Goal: Transaction & Acquisition: Obtain resource

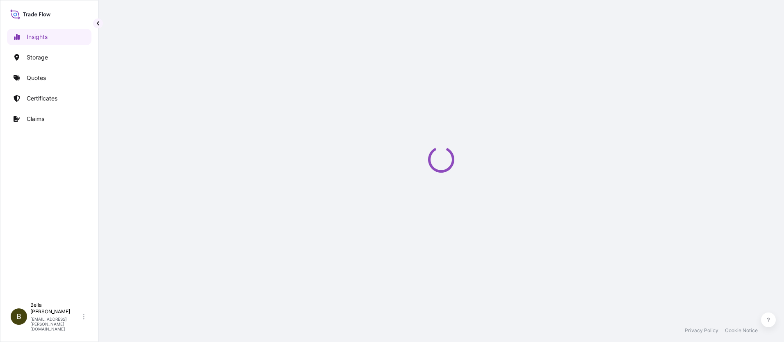
select select "2025"
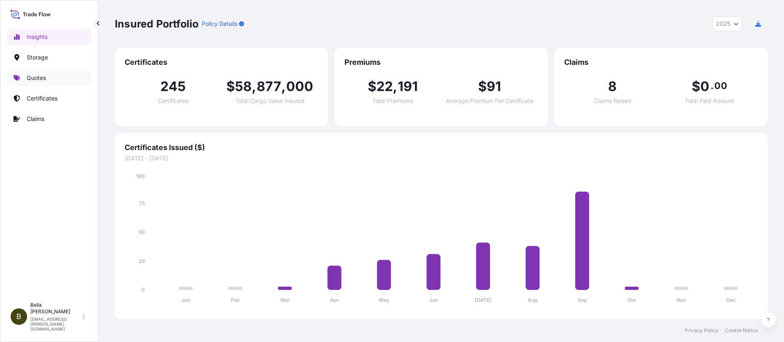
click at [29, 74] on p "Quotes" at bounding box center [36, 78] width 19 height 8
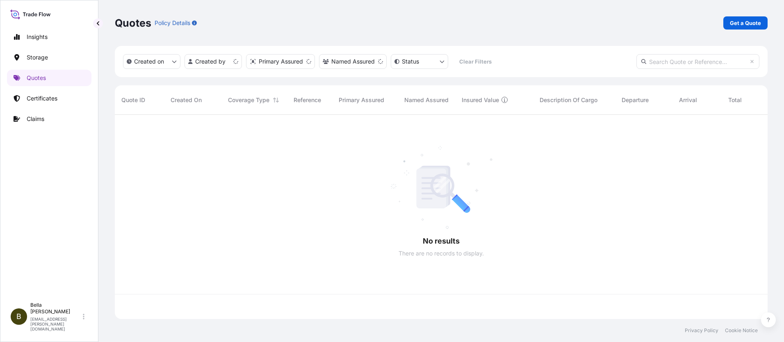
scroll to position [203, 647]
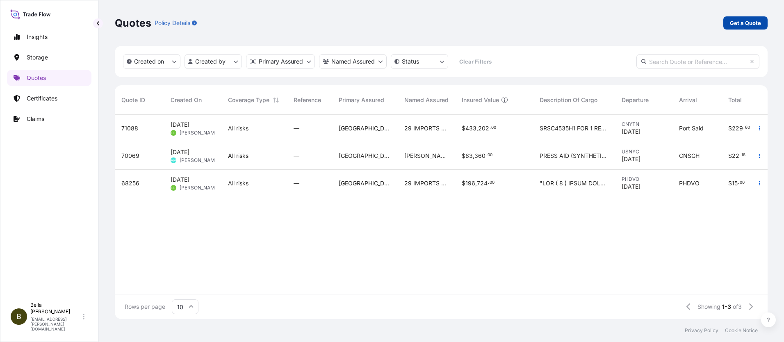
click at [742, 22] on p "Get a Quote" at bounding box center [745, 23] width 31 height 8
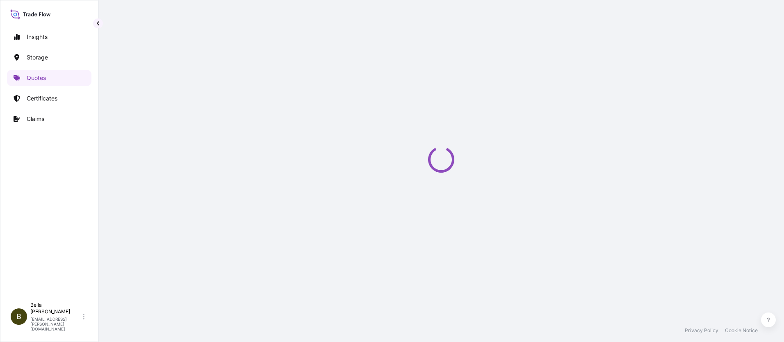
select select "Water"
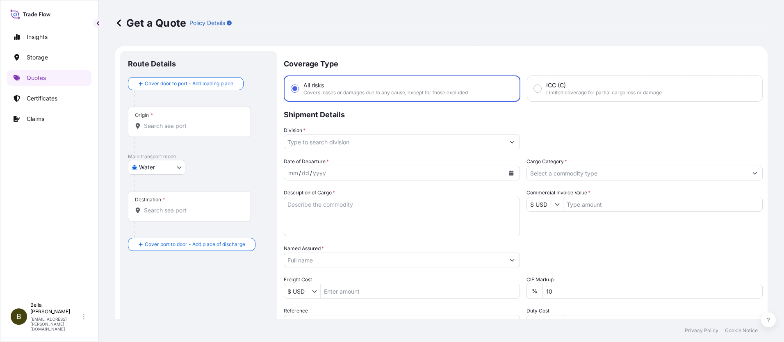
scroll to position [13, 0]
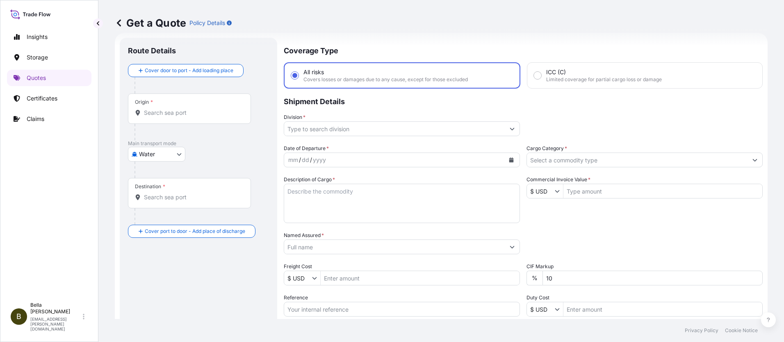
click at [167, 114] on input "Origin *" at bounding box center [192, 113] width 97 height 8
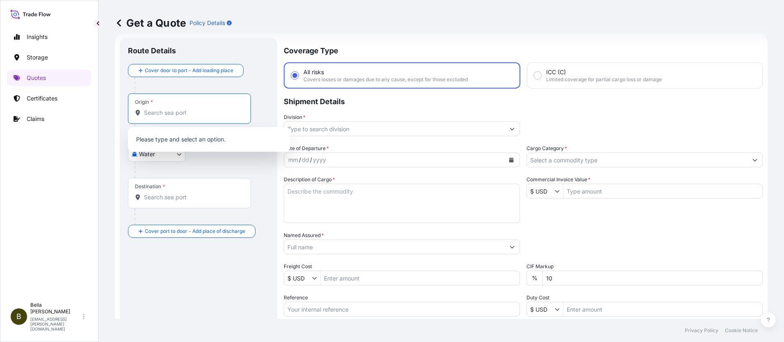
click at [169, 194] on input "Destination *" at bounding box center [192, 197] width 97 height 8
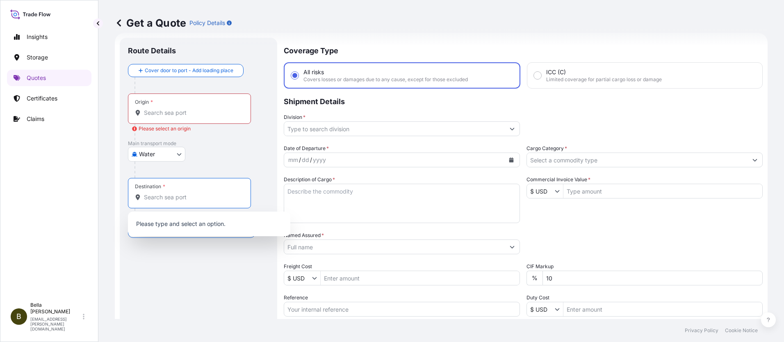
click at [158, 196] on input "Destination *" at bounding box center [192, 197] width 97 height 8
paste input "BRISBANE"
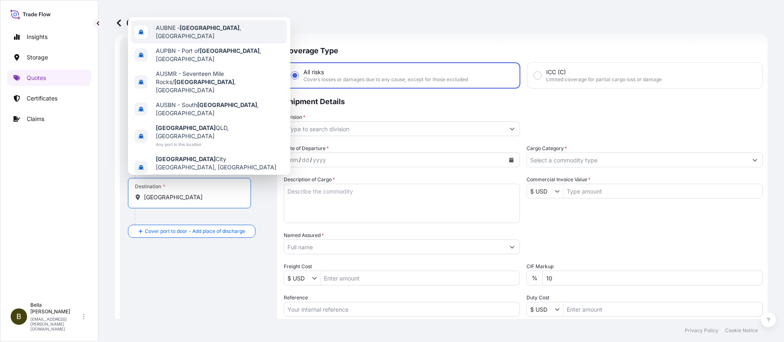
click at [180, 40] on span "AUBNE - Brisbane , Australia" at bounding box center [220, 32] width 128 height 16
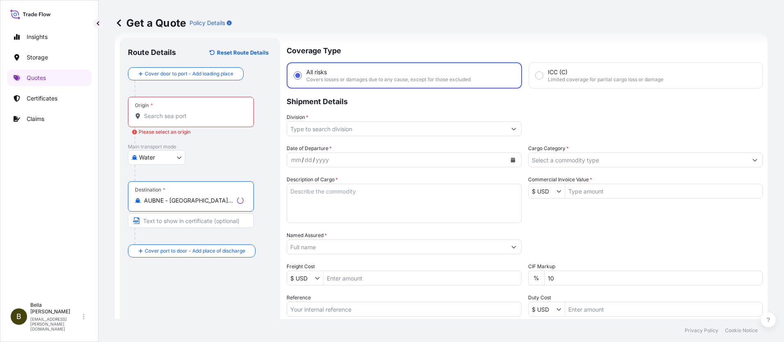
type input "AUBNE - Brisbane, Australia"
click at [161, 120] on div "Origin *" at bounding box center [191, 112] width 126 height 30
click at [161, 120] on input "Origin * Please select an origin" at bounding box center [194, 116] width 100 height 8
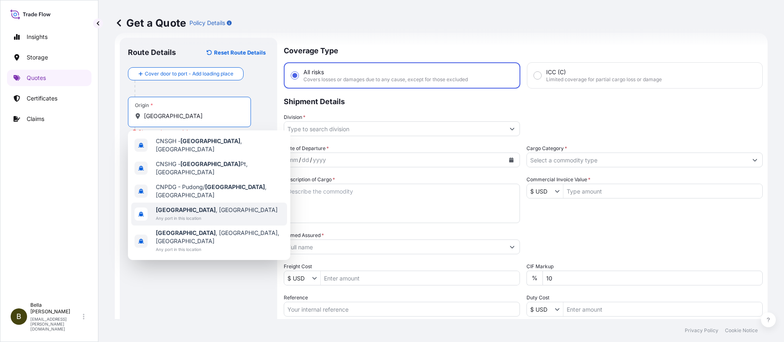
click at [192, 206] on span "Shanghai , China" at bounding box center [217, 210] width 122 height 8
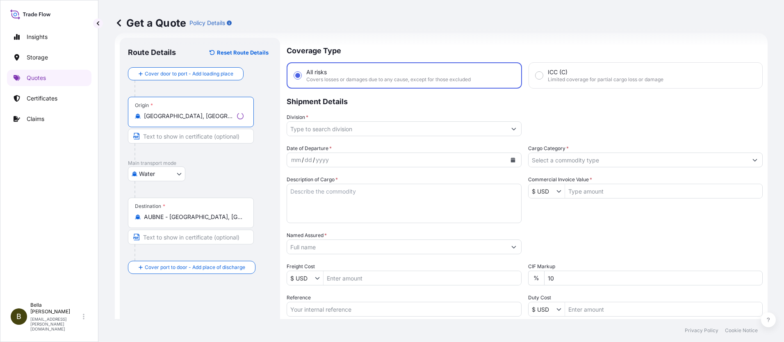
type input "Shanghai, China"
click at [348, 128] on input "Division *" at bounding box center [396, 128] width 219 height 15
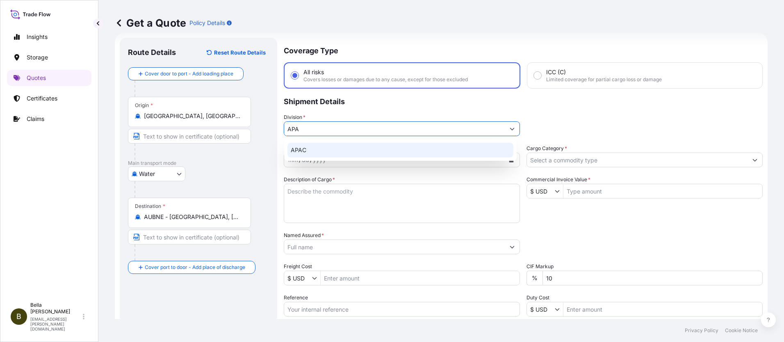
click at [322, 148] on div "APAC" at bounding box center [400, 150] width 226 height 15
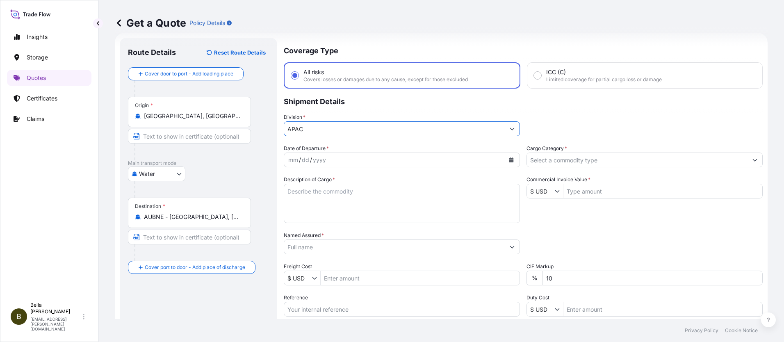
type input "APAC"
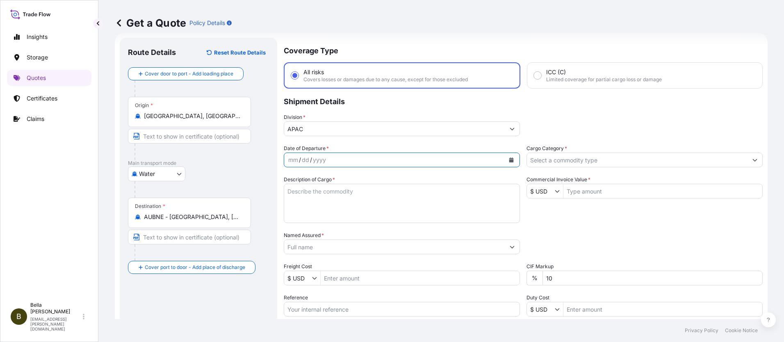
click at [509, 158] on icon "Calendar" at bounding box center [511, 159] width 5 height 5
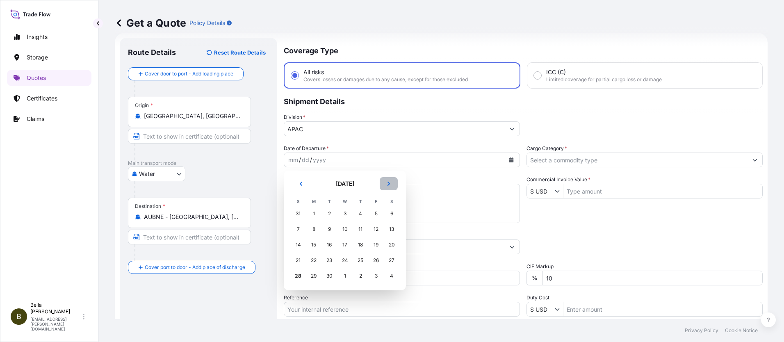
click at [388, 183] on icon "Next" at bounding box center [388, 183] width 5 height 5
click at [358, 214] on div "2" at bounding box center [360, 213] width 15 height 15
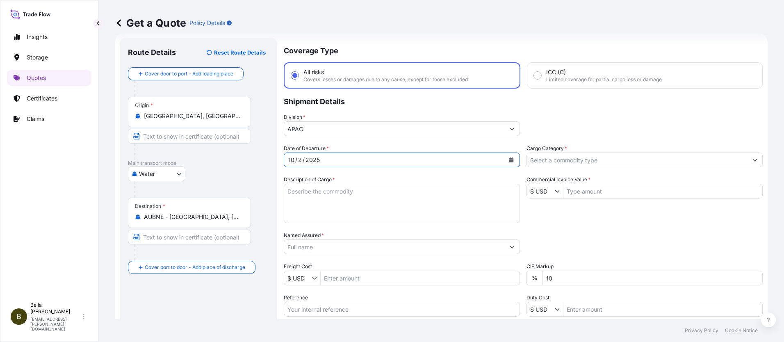
click at [332, 191] on textarea "Description of Cargo *" at bounding box center [402, 203] width 236 height 39
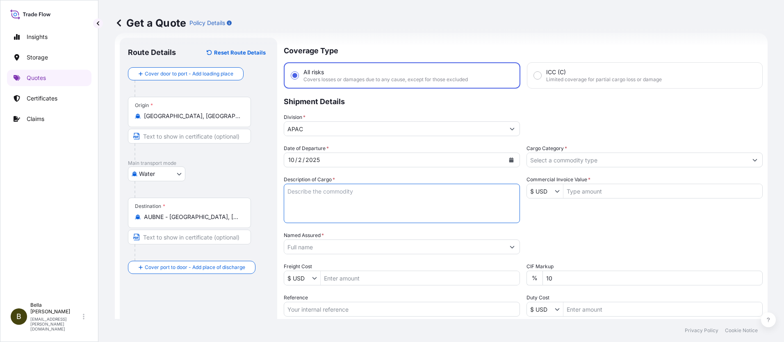
paste textarea "INVTERTER & ACCESSARY"
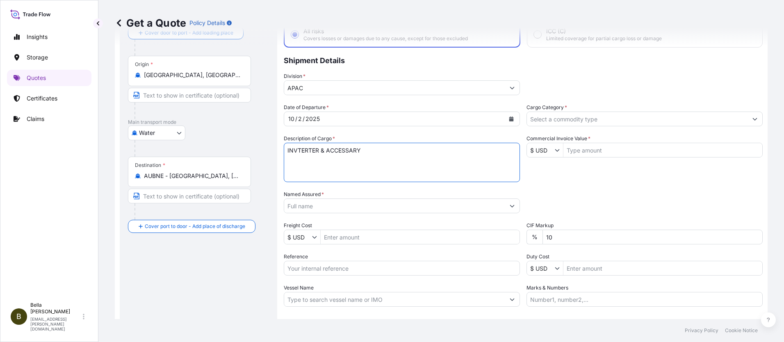
type textarea "INVTERTER & ACCESSARY"
click at [334, 208] on input "Named Assured *" at bounding box center [394, 205] width 221 height 15
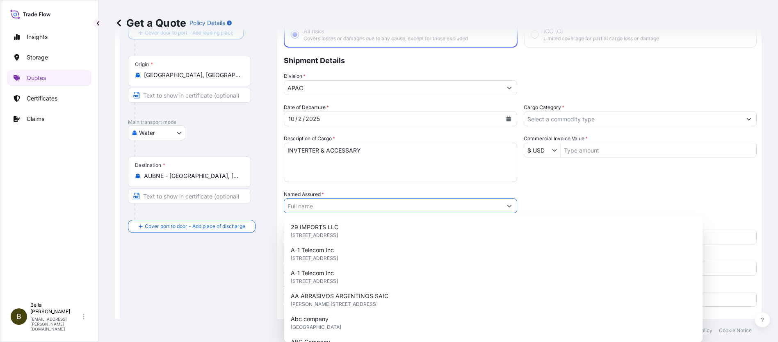
click at [309, 203] on input "Named Assured *" at bounding box center [393, 205] width 218 height 15
paste input "SIGENERGY TECHNOLOGY (HONG KONG) LIMITED"
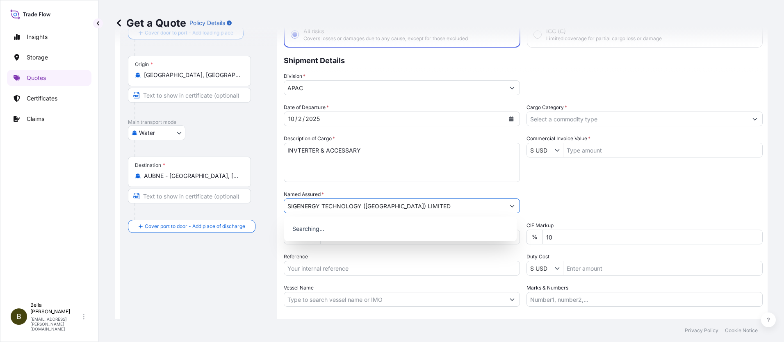
type input "SIGENERGY TECHNOLOGY (HONG KONG) LIMITED"
click at [222, 249] on div "Route Details Reset Route Details Cover door to port - Add loading place Place …" at bounding box center [198, 182] width 141 height 355
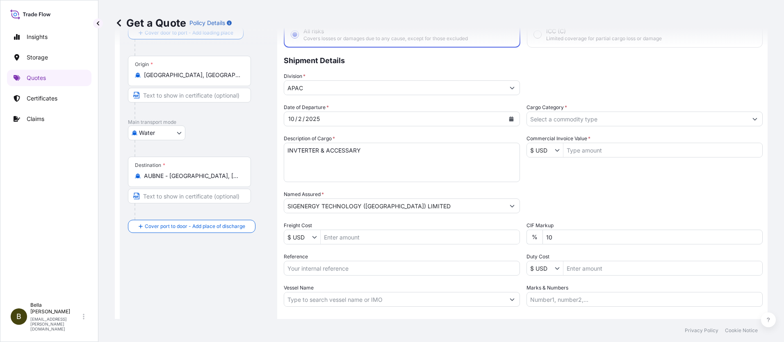
scroll to position [95, 0]
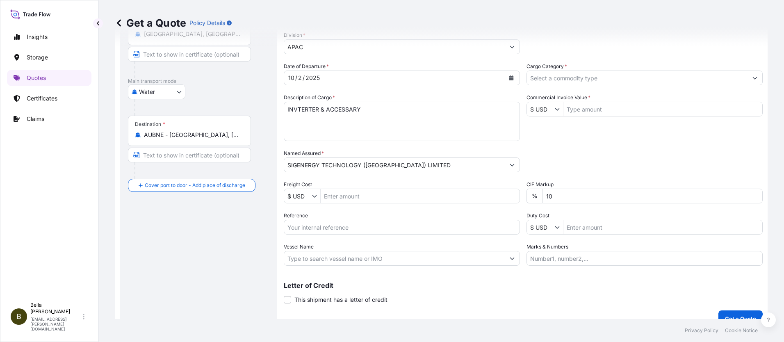
click at [328, 233] on input "Reference" at bounding box center [402, 227] width 236 height 15
paste input "SGAU20250807036"
click at [355, 226] on input "SGAU20250807036," at bounding box center [402, 227] width 236 height 15
paste input "PCSHSE0001156"
click at [397, 230] on input "SGAU20250807036, PCSHSE0001156," at bounding box center [402, 227] width 236 height 15
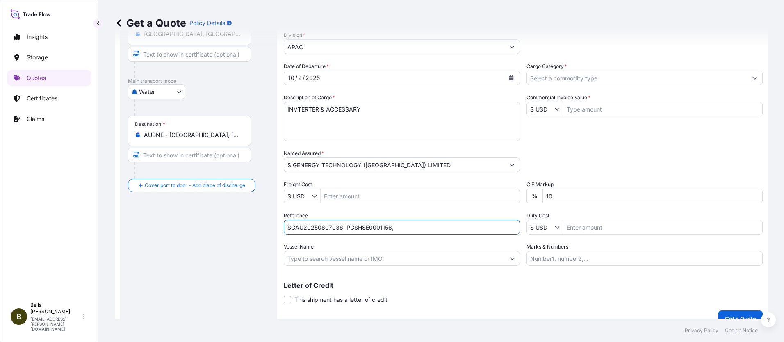
paste input "A237012049"
type input "SGAU20250807036, PCSHSE0001156, A237012049"
click at [318, 259] on input "Vessel Name" at bounding box center [394, 258] width 221 height 15
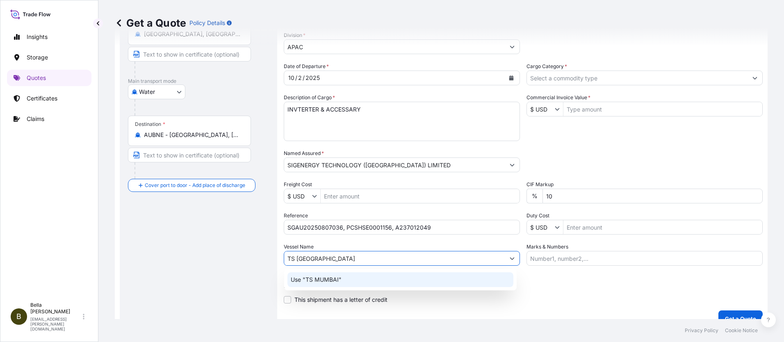
click at [333, 281] on p "Use "TS MUMBAI"" at bounding box center [316, 280] width 51 height 8
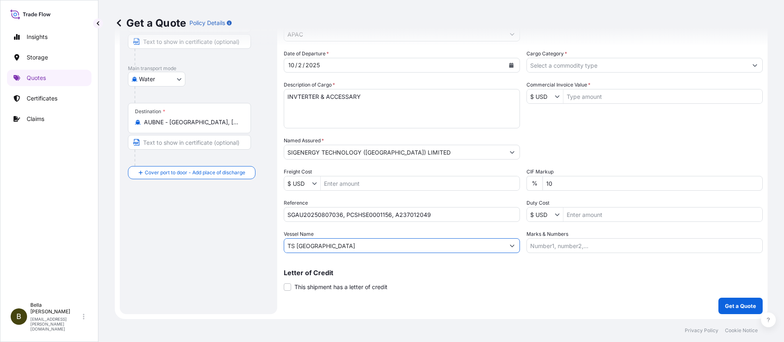
scroll to position [26, 0]
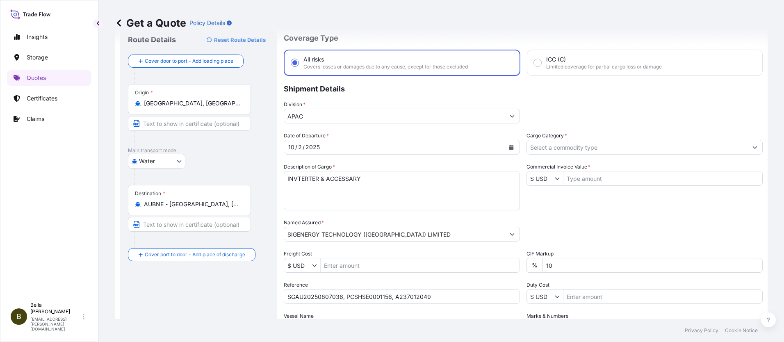
type input "TS MUMBAI"
click at [579, 146] on input "Cargo Category *" at bounding box center [637, 147] width 221 height 15
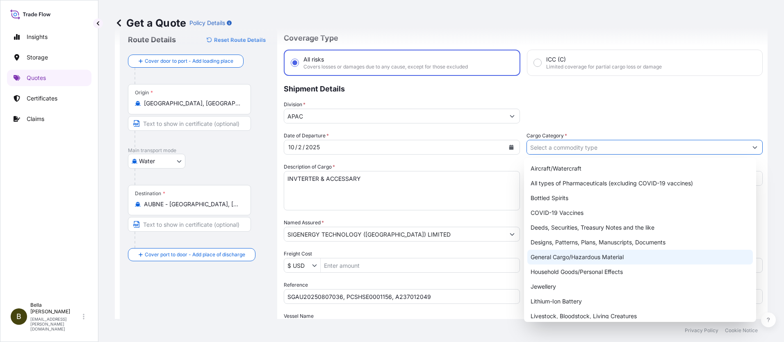
click at [558, 257] on div "General Cargo/Hazardous Material" at bounding box center [640, 257] width 226 height 15
type input "General Cargo/Hazardous Material"
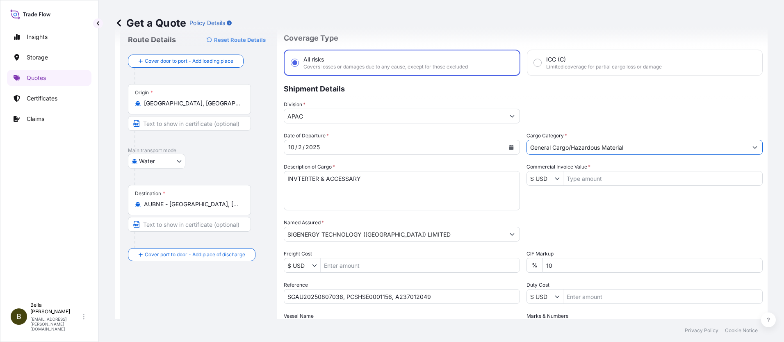
click at [580, 179] on input "Commercial Invoice Value *" at bounding box center [662, 178] width 199 height 15
type input "419,502"
click at [562, 221] on div "Packing Category Type to search a container mode Please select a primary mode o…" at bounding box center [645, 230] width 236 height 23
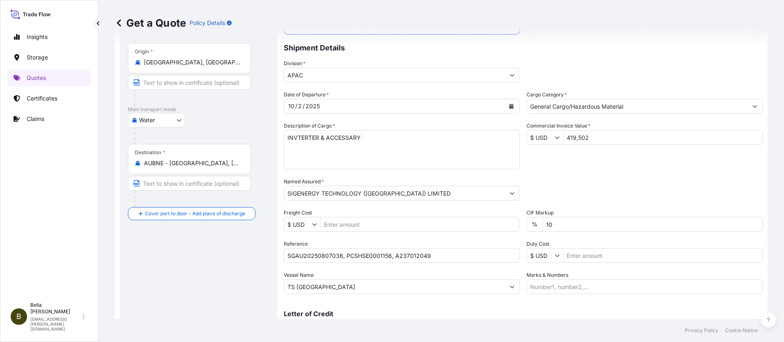
scroll to position [108, 0]
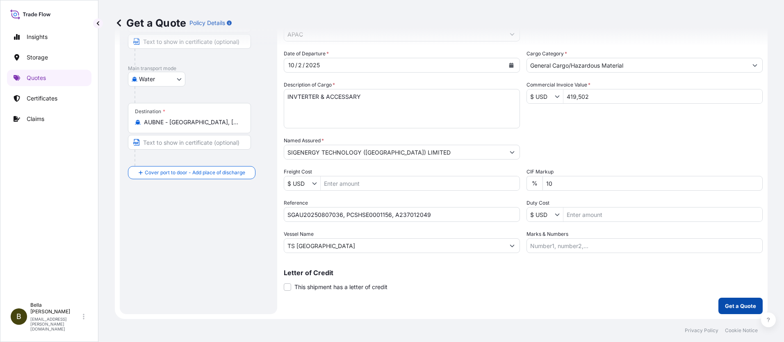
click at [737, 306] on p "Get a Quote" at bounding box center [740, 306] width 31 height 8
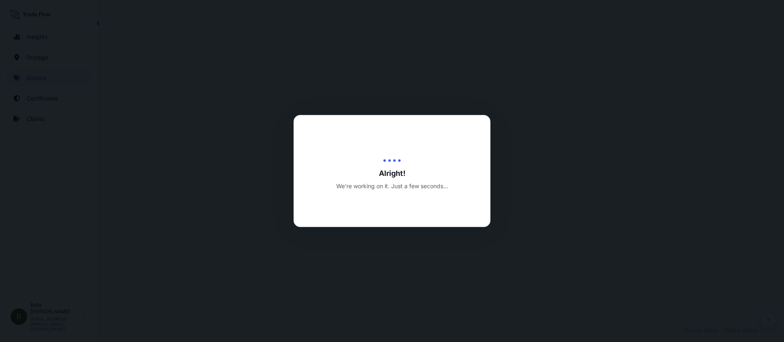
select select "Water"
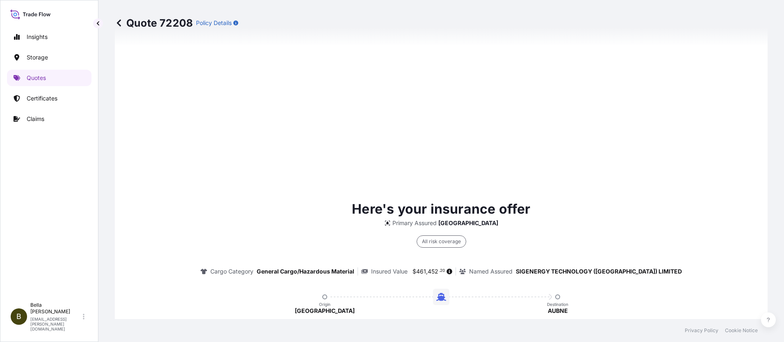
scroll to position [1220, 0]
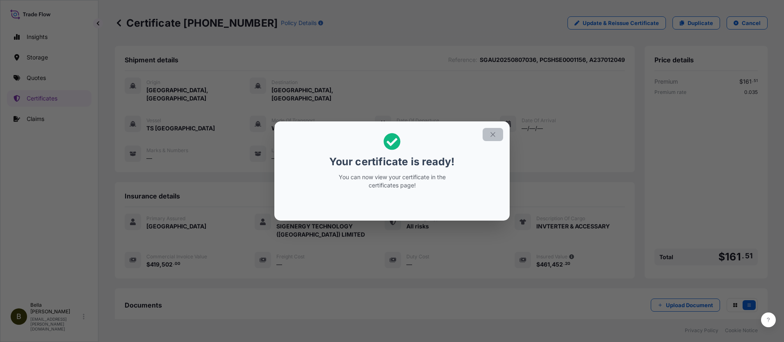
click at [492, 133] on icon "button" at bounding box center [492, 134] width 7 height 7
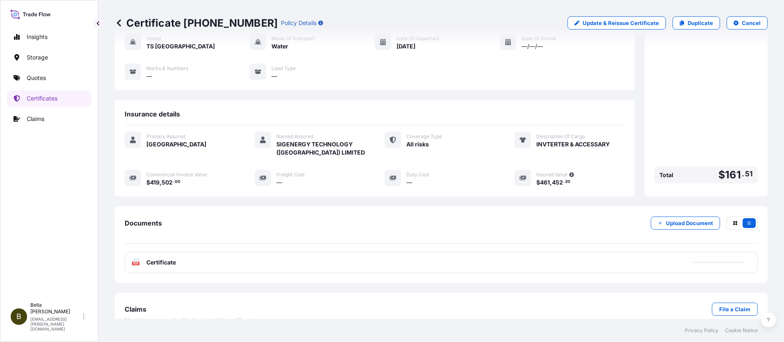
scroll to position [89, 0]
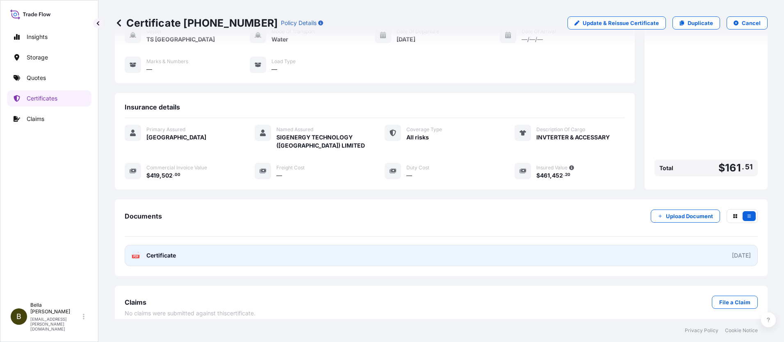
click at [387, 249] on link "PDF Certificate 2025-09-28" at bounding box center [441, 255] width 633 height 21
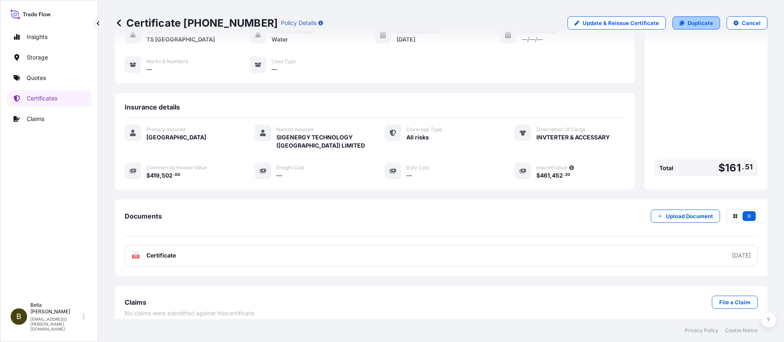
click at [693, 23] on p "Duplicate" at bounding box center [700, 23] width 25 height 8
select select "Water"
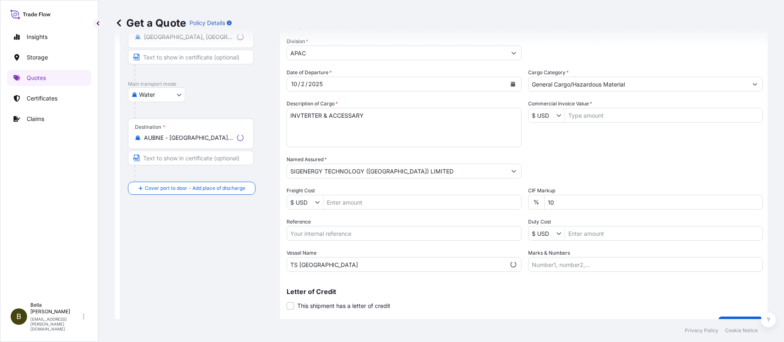
scroll to position [13, 0]
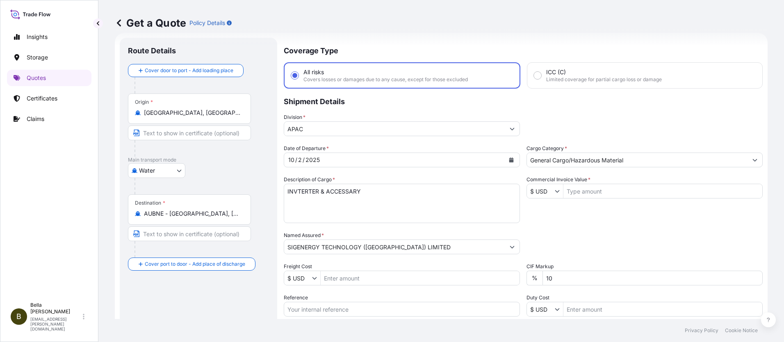
click at [336, 160] on div "10 / 2 / 2025" at bounding box center [394, 160] width 221 height 15
click at [509, 160] on icon "Calendar" at bounding box center [511, 159] width 5 height 5
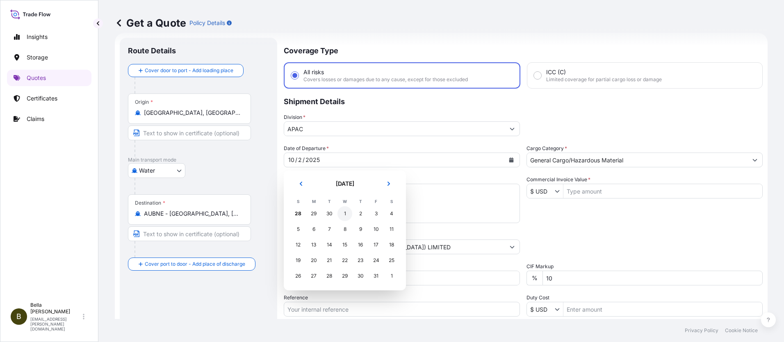
click at [343, 213] on div "1" at bounding box center [345, 213] width 15 height 15
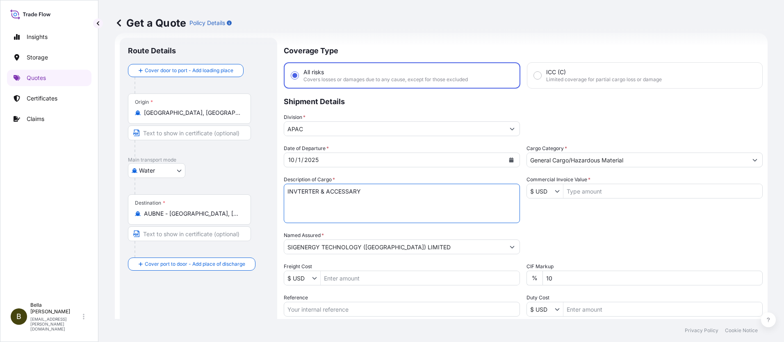
click at [376, 193] on textarea "INVTERTER & ACCESSARY" at bounding box center [402, 203] width 236 height 39
drag, startPoint x: 386, startPoint y: 191, endPoint x: 120, endPoint y: 199, distance: 266.7
click at [120, 199] on form "Route Details Cover door to port - Add loading place Place of loading Road / In…" at bounding box center [441, 223] width 653 height 381
paste textarea "SIGENSTOR BAT 8.0"
paste textarea "CL:9 UN:3480"
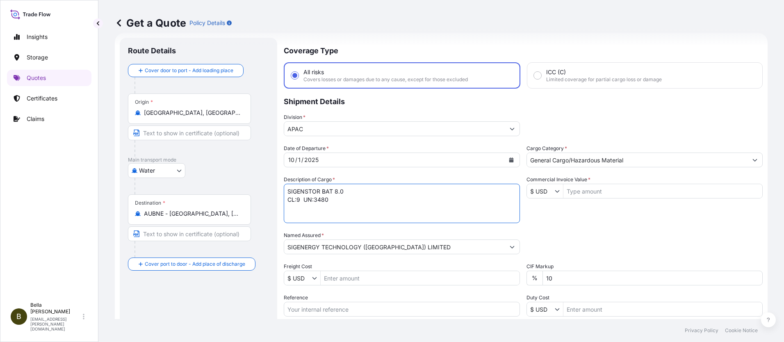
scroll to position [95, 0]
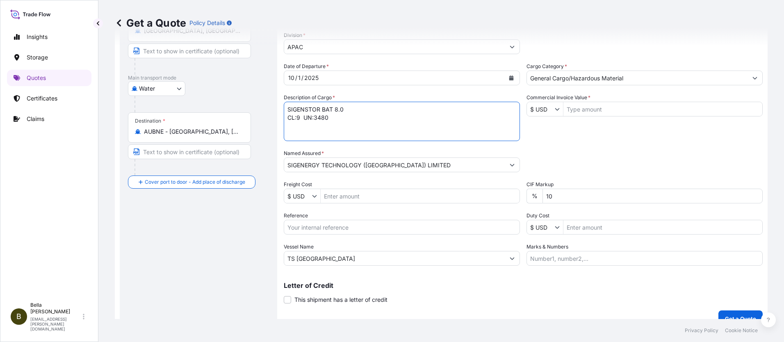
type textarea "SIGENSTOR BAT 8.0 CL:9 UN:3480"
click at [308, 228] on input "Reference" at bounding box center [402, 227] width 236 height 15
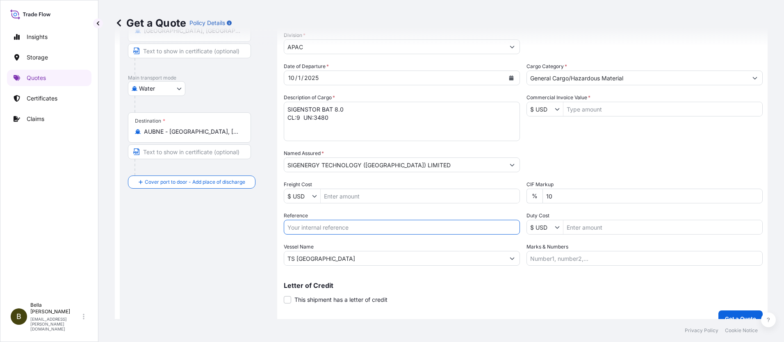
paste input "SGAU20250819010"
click at [357, 230] on input "SGAU20250819010," at bounding box center [402, 227] width 236 height 15
paste input "PCSHSE0001175"
paste input "259256786"
type input "SGAU20250819010, PCSHSE0001175, 259256786"
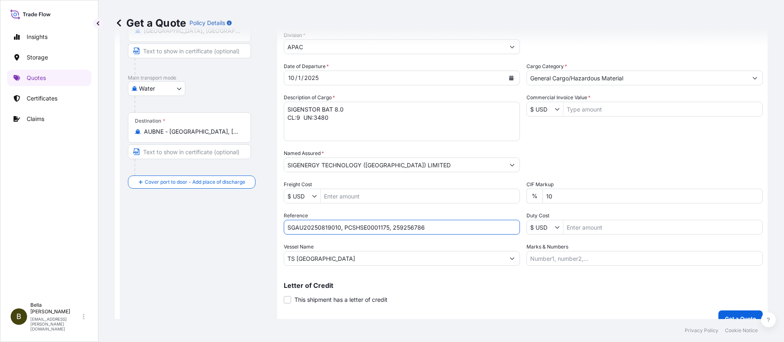
click at [331, 257] on input "TS MUMBAI" at bounding box center [394, 258] width 221 height 15
drag, startPoint x: 339, startPoint y: 258, endPoint x: 157, endPoint y: 257, distance: 182.5
click at [157, 257] on form "Route Details Cover door to port - Add loading place Place of loading Road / In…" at bounding box center [441, 141] width 653 height 381
paste input "DELOS WAVE"
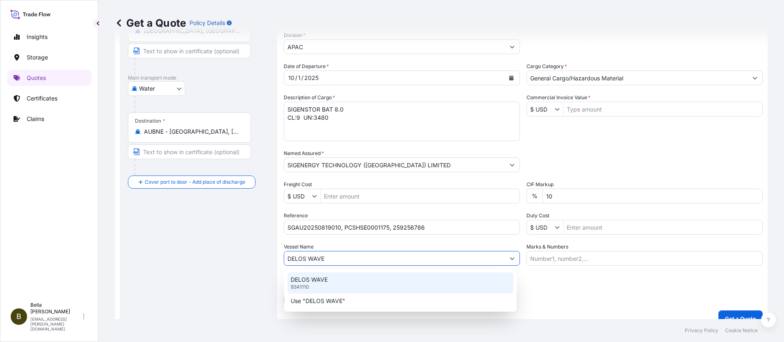
click at [326, 282] on p "DELOS WAVE" at bounding box center [309, 280] width 37 height 8
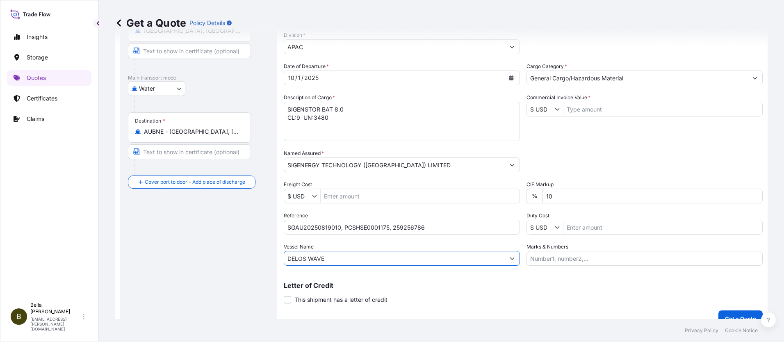
click at [334, 256] on input "DELOS WAVE" at bounding box center [394, 258] width 221 height 15
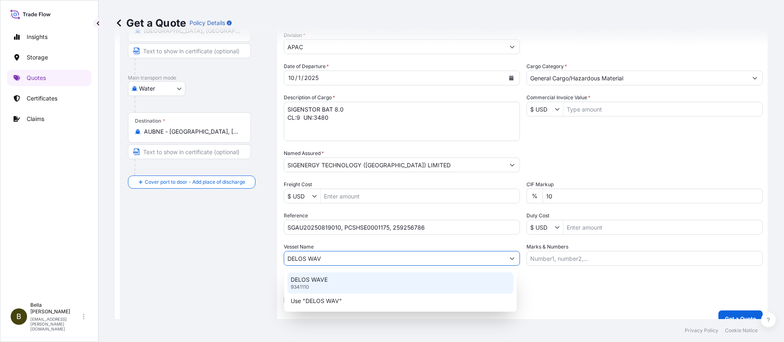
click at [326, 284] on div "DELOS WAVE 9341110" at bounding box center [400, 282] width 226 height 21
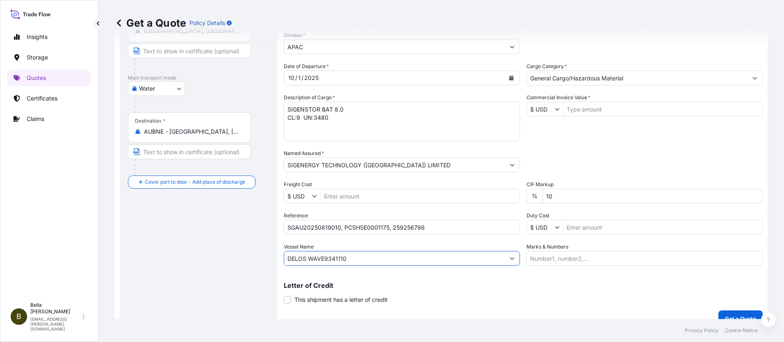
drag, startPoint x: 366, startPoint y: 257, endPoint x: 238, endPoint y: 255, distance: 128.0
click at [238, 255] on form "Route Details Cover door to port - Add loading place Place of loading Road / In…" at bounding box center [441, 141] width 653 height 381
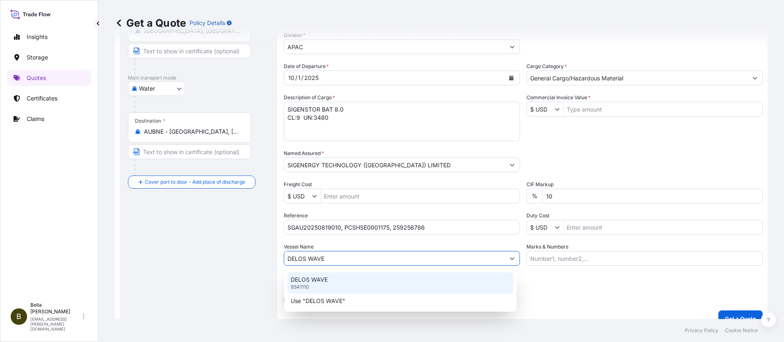
click at [301, 283] on p "DELOS WAVE" at bounding box center [309, 280] width 37 height 8
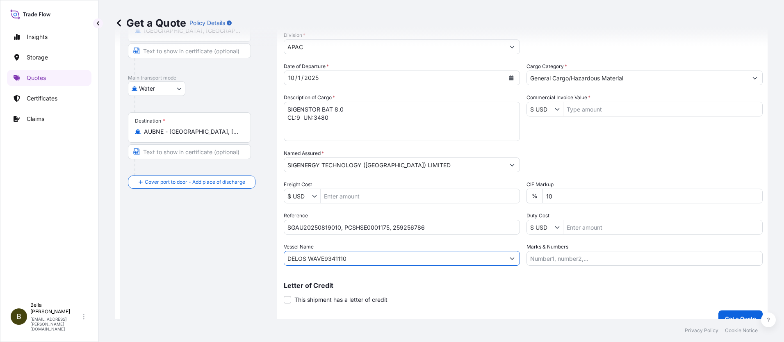
type input "DELOS WAVE"
click at [237, 258] on div "Route Details Cover door to port - Add loading place Place of loading Road / In…" at bounding box center [198, 141] width 141 height 355
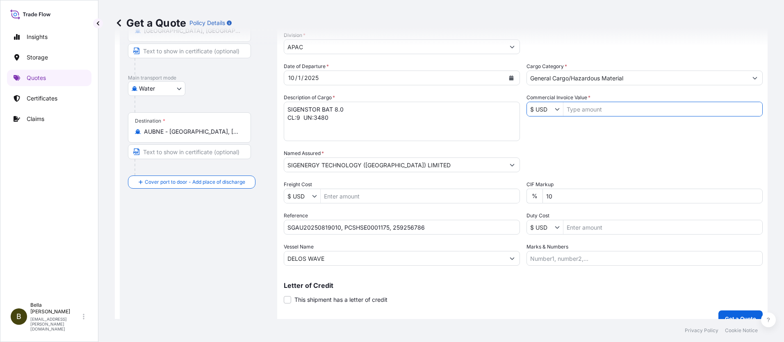
click at [568, 106] on input "Commercial Invoice Value *" at bounding box center [662, 109] width 199 height 15
click at [571, 162] on div "Packing Category Type to search a container mode Please select a primary mode o…" at bounding box center [645, 160] width 236 height 23
type input "436,800"
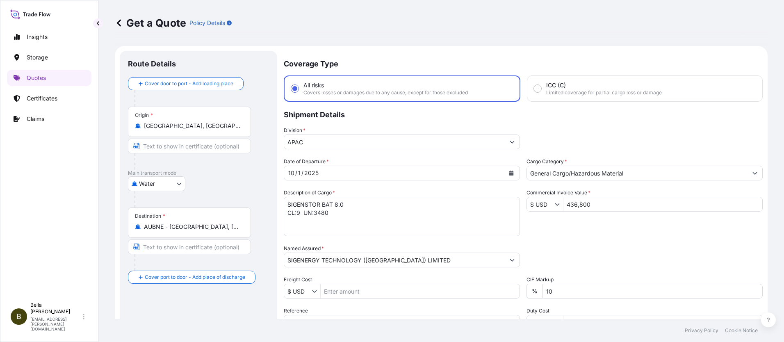
scroll to position [41, 0]
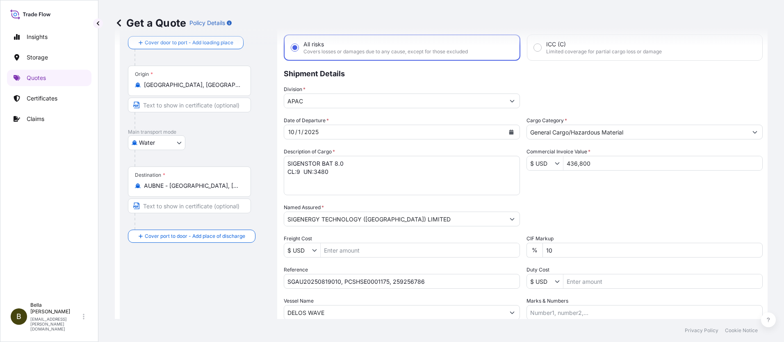
click at [429, 264] on div "Date of Departure * 10 / 1 / 2025 Cargo Category * General Cargo/Hazardous Mate…" at bounding box center [523, 217] width 479 height 203
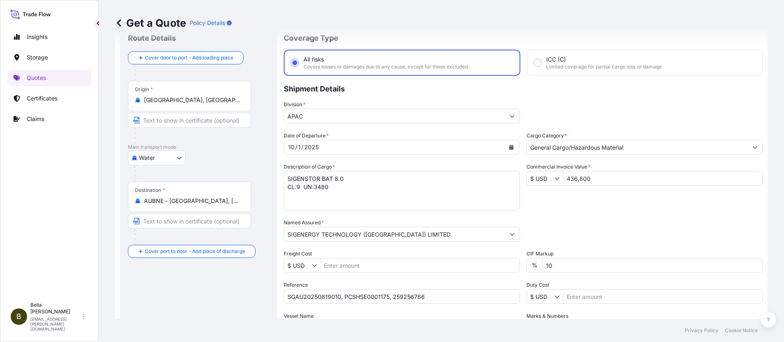
scroll to position [108, 0]
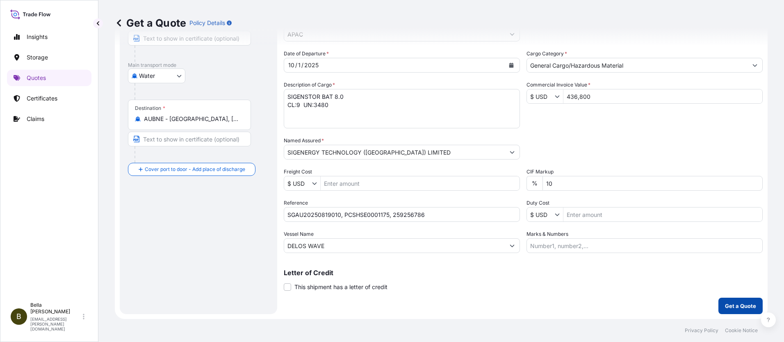
click at [733, 308] on p "Get a Quote" at bounding box center [740, 306] width 31 height 8
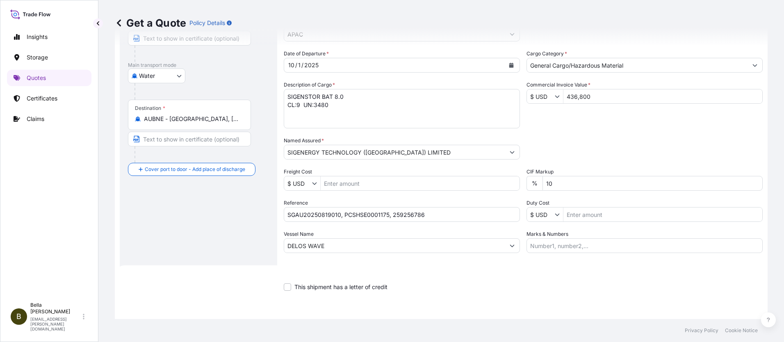
scroll to position [332, 0]
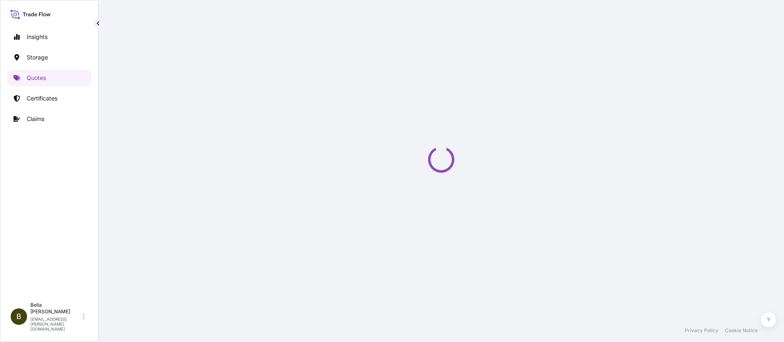
select select "Water"
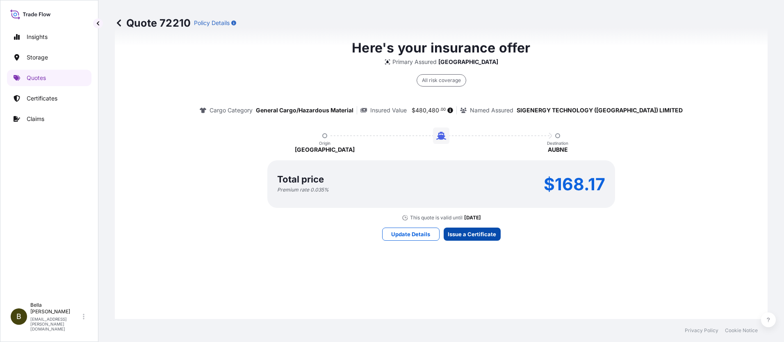
scroll to position [1204, 0]
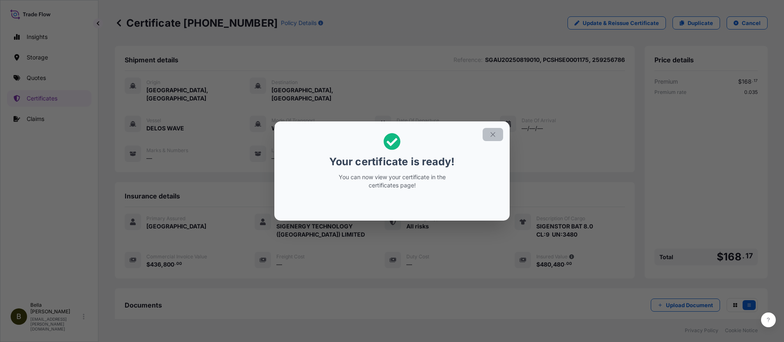
click at [494, 135] on icon "button" at bounding box center [492, 134] width 7 height 7
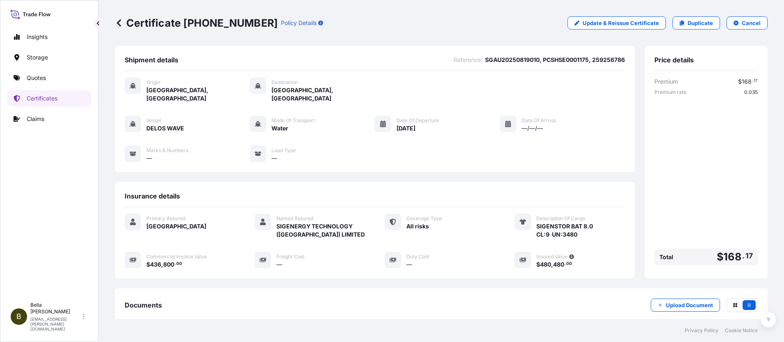
scroll to position [89, 0]
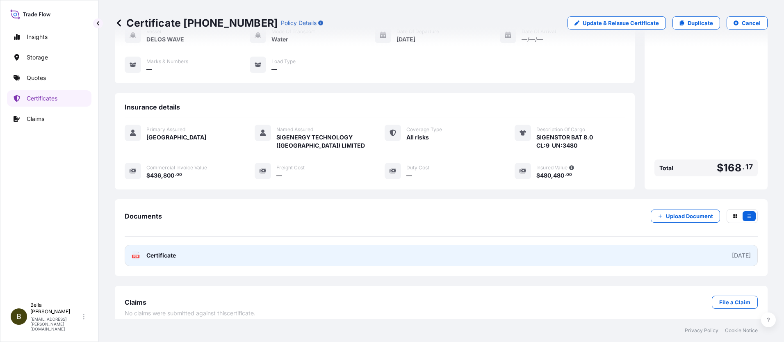
click at [518, 245] on link "PDF Certificate 2025-09-28" at bounding box center [441, 255] width 633 height 21
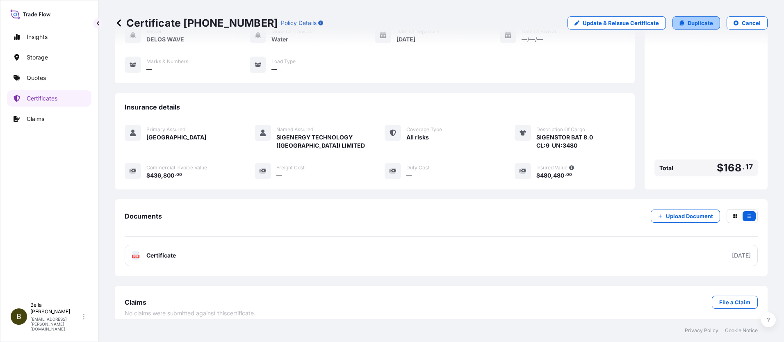
click at [681, 22] on link "Duplicate" at bounding box center [697, 22] width 48 height 13
select select "Water"
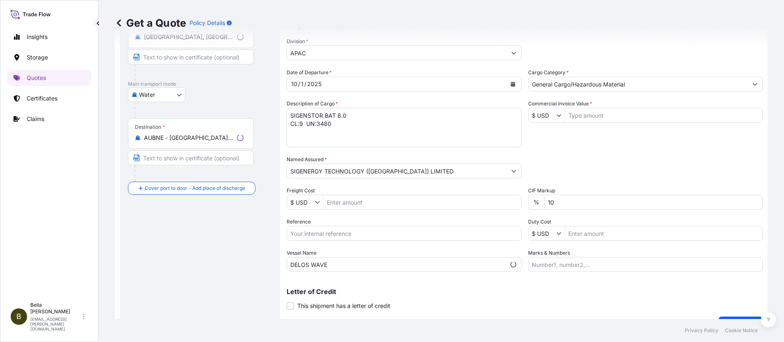
scroll to position [13, 0]
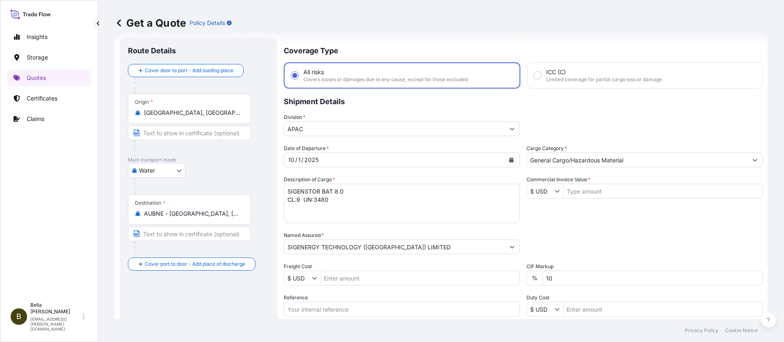
click at [341, 205] on textarea "SIGENSTOR BAT 8.0 CL:9 UN:3480" at bounding box center [402, 203] width 236 height 39
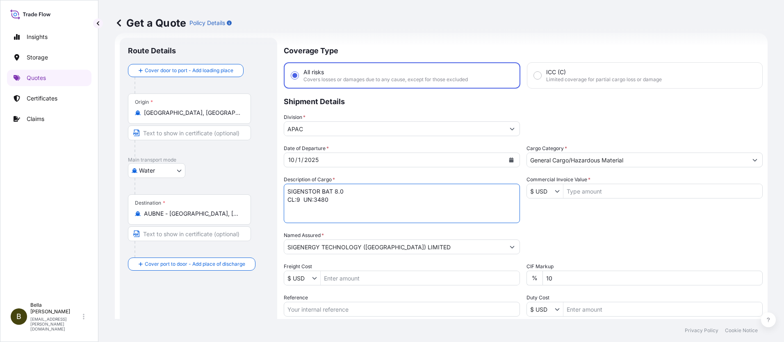
paste textarea "INVTERTER & ACCESSARY"
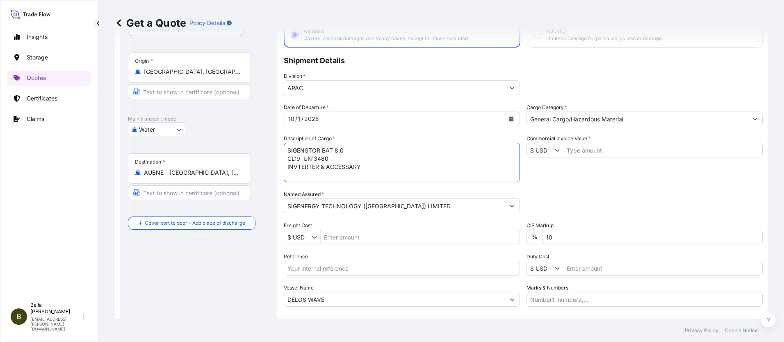
type textarea "SIGENSTOR BAT 8.0 CL:9 UN:3480 INVTERTER & ACCESSARY"
click at [304, 266] on input "Reference" at bounding box center [402, 268] width 236 height 15
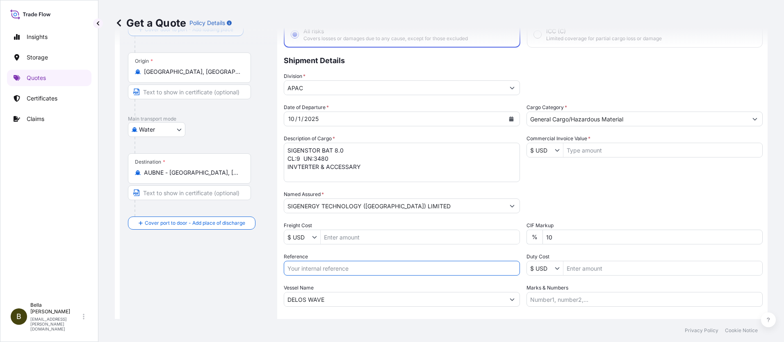
paste input "SGAU20250819018"
click at [367, 268] on input "SGAU20250819018," at bounding box center [402, 268] width 236 height 15
paste input "PCSHSE0001240"
click at [406, 271] on input "SGAU20250819018, PCSHSE0001240," at bounding box center [402, 268] width 236 height 15
click at [404, 268] on input "SGAU20250819018, PCSHSE0001240," at bounding box center [402, 268] width 236 height 15
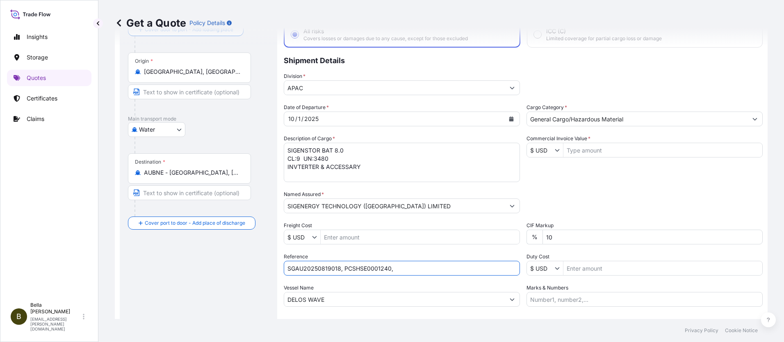
paste input "259258414"
type input "SGAU20250819018, PCSHSE0001240, 259258414"
click at [225, 263] on div "Route Details Cover door to port - Add loading place Place of loading Road / In…" at bounding box center [198, 182] width 141 height 355
click at [587, 148] on input "Commercial Invoice Value *" at bounding box center [662, 150] width 199 height 15
type input "465,817"
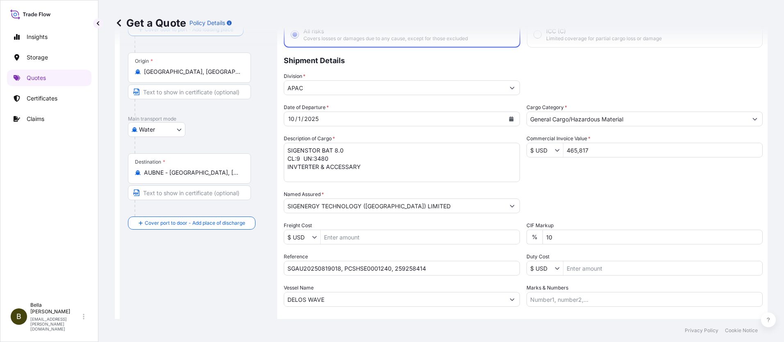
click at [574, 199] on div "Packing Category Type to search a container mode Please select a primary mode o…" at bounding box center [645, 201] width 236 height 23
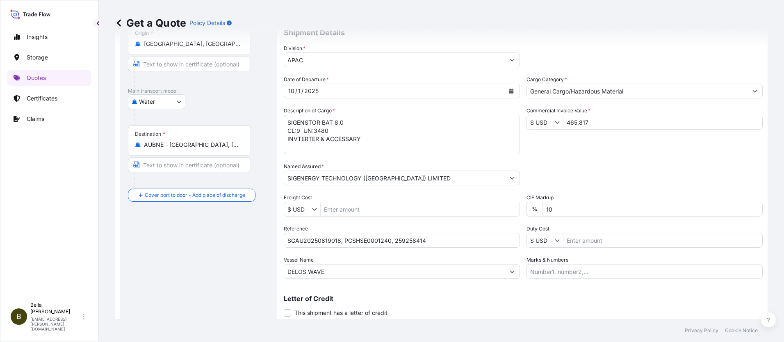
scroll to position [108, 0]
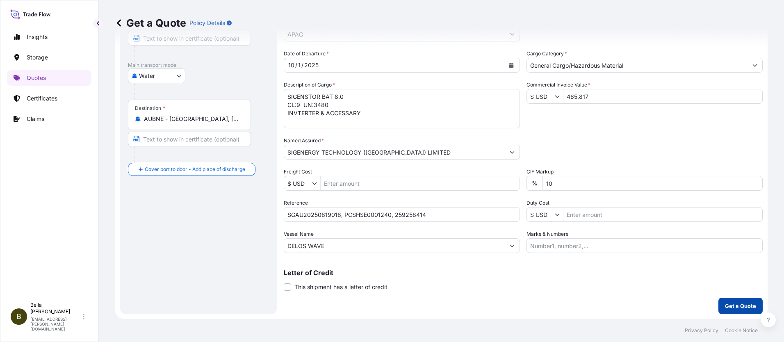
click at [742, 305] on p "Get a Quote" at bounding box center [740, 306] width 31 height 8
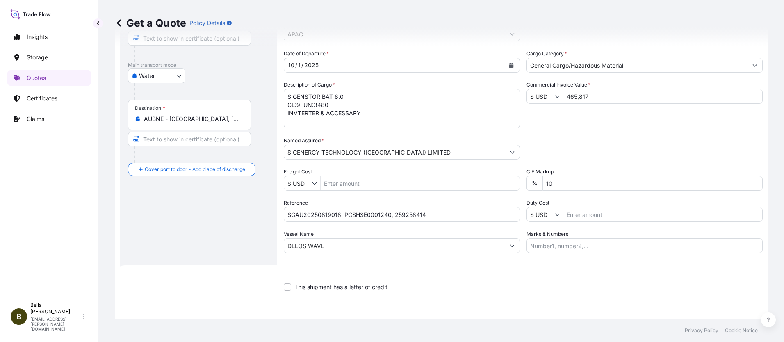
scroll to position [332, 0]
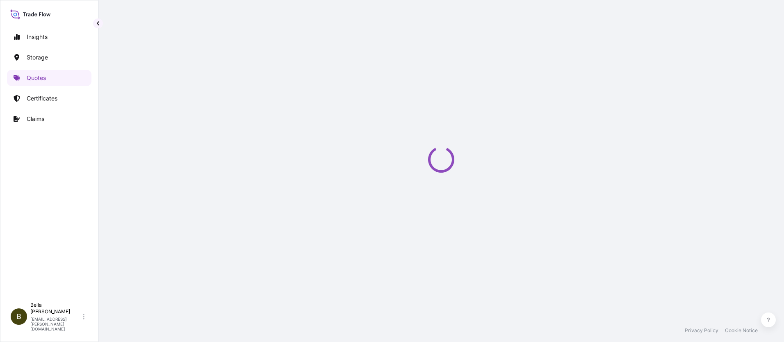
select select "Water"
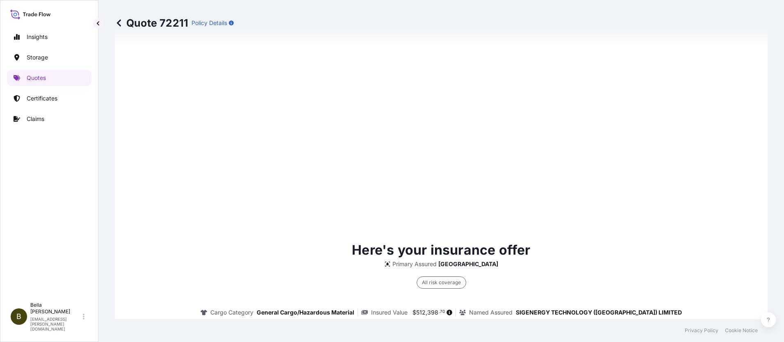
scroll to position [1204, 0]
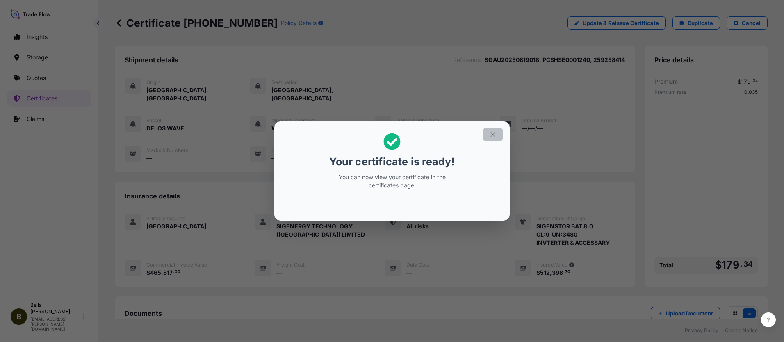
click at [495, 132] on icon "button" at bounding box center [492, 134] width 5 height 5
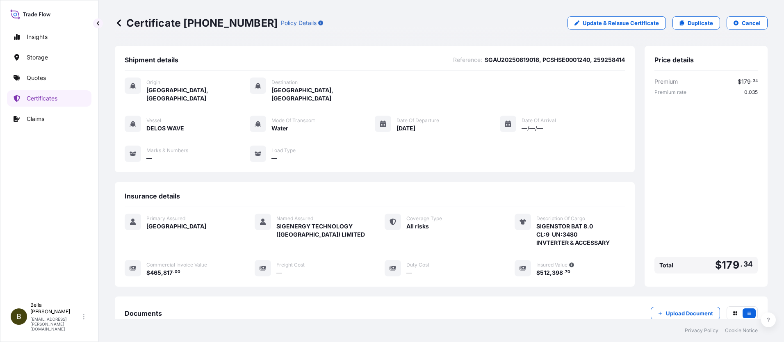
scroll to position [97, 0]
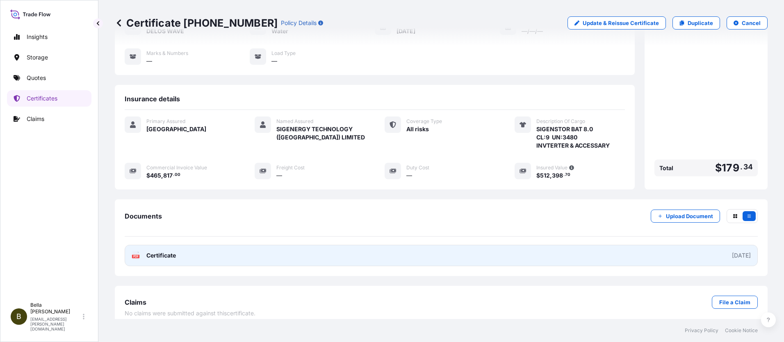
click at [456, 255] on link "PDF Certificate 2025-09-28" at bounding box center [441, 255] width 633 height 21
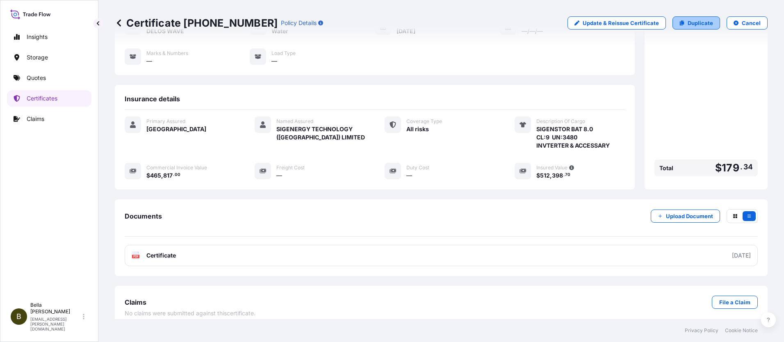
click at [689, 23] on p "Duplicate" at bounding box center [700, 23] width 25 height 8
select select "Water"
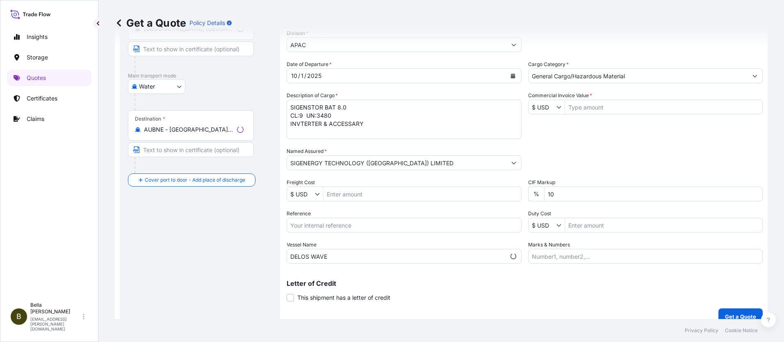
scroll to position [13, 0]
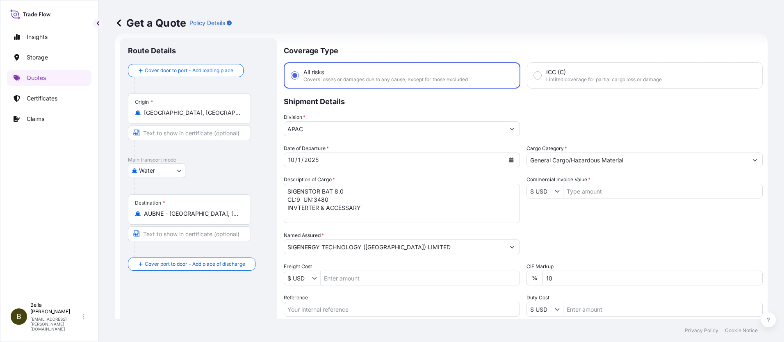
click at [365, 205] on textarea "SIGENSTOR BAT 8.0 CL:9 UN:3480 INVTERTER & ACCESSARY" at bounding box center [402, 203] width 236 height 39
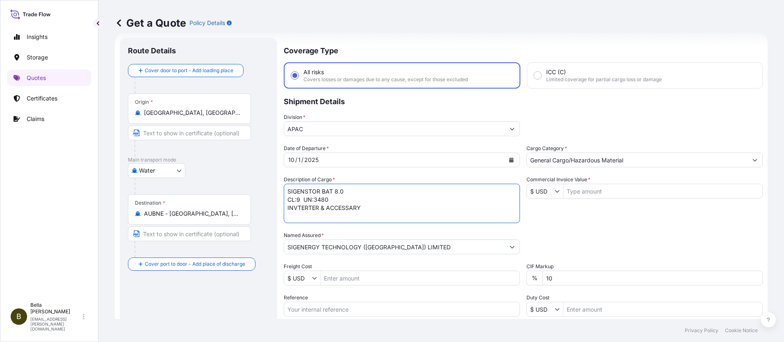
drag, startPoint x: 371, startPoint y: 208, endPoint x: 251, endPoint y: 206, distance: 120.2
click at [251, 206] on form "Route Details Cover door to port - Add loading place Place of loading Road / In…" at bounding box center [441, 223] width 653 height 381
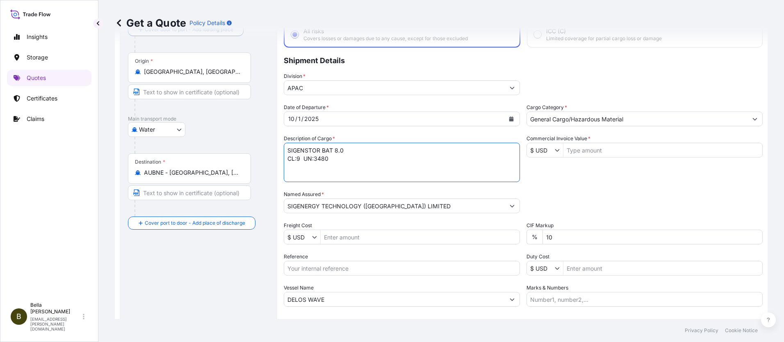
scroll to position [95, 0]
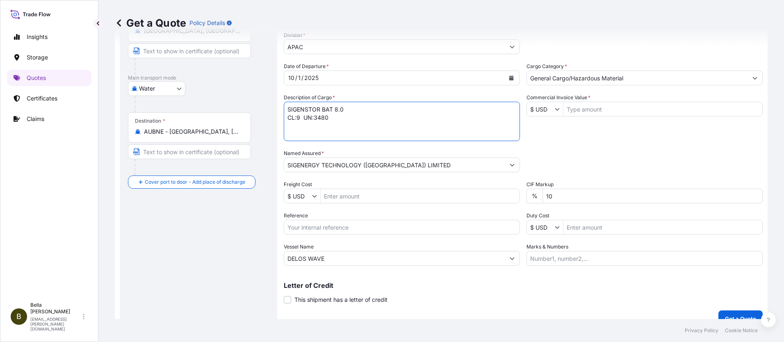
type textarea "SIGENSTOR BAT 8.0 CL:9 UN:3480"
click at [315, 231] on input "Reference" at bounding box center [402, 227] width 236 height 15
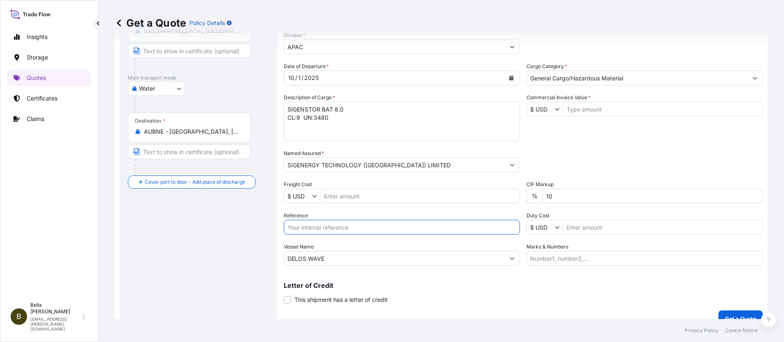
click at [316, 226] on input "Reference" at bounding box center [402, 227] width 236 height 15
paste input "SGAU20250819019"
click at [357, 228] on input "SGAU20250819019," at bounding box center [402, 227] width 236 height 15
paste input "PCSHSE0001241"
drag, startPoint x: 405, startPoint y: 228, endPoint x: 415, endPoint y: 231, distance: 10.4
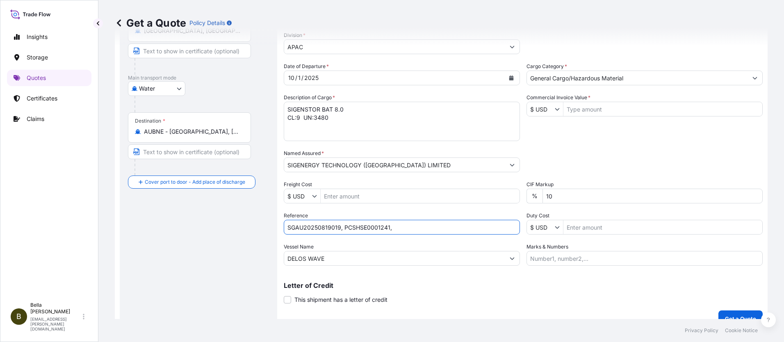
click at [405, 227] on input "SGAU20250819019, PCSHSE0001241," at bounding box center [402, 227] width 236 height 15
paste input "259256929"
type input "SGAU20250819019, PCSHSE0001241, 259256929"
click at [222, 250] on div "Route Details Cover door to port - Add loading place Place of loading Road / In…" at bounding box center [198, 141] width 141 height 355
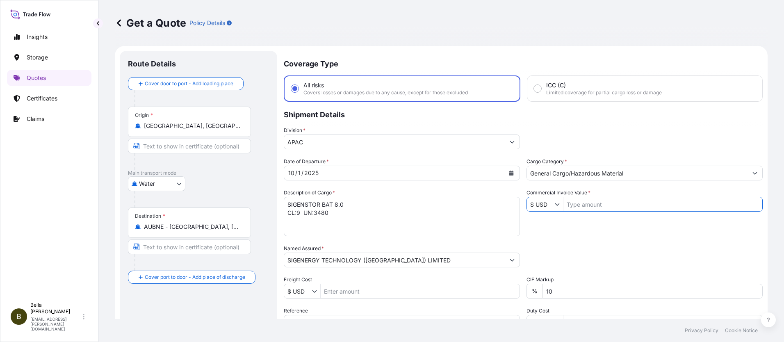
click at [572, 205] on input "Commercial Invoice Value *" at bounding box center [662, 204] width 199 height 15
type input "603,408"
click at [542, 242] on div "Date of Departure * 10 / 1 / 2025 Cargo Category * General Cargo/Hazardous Mate…" at bounding box center [523, 258] width 479 height 203
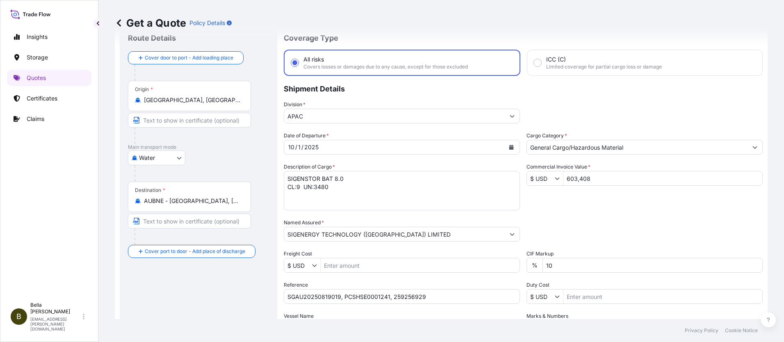
scroll to position [108, 0]
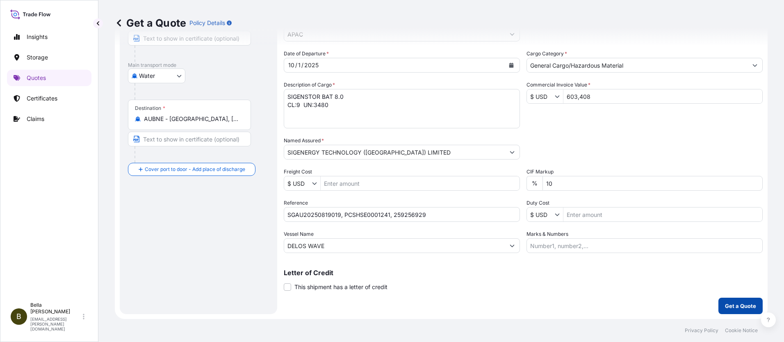
click at [723, 300] on button "Get a Quote" at bounding box center [740, 306] width 44 height 16
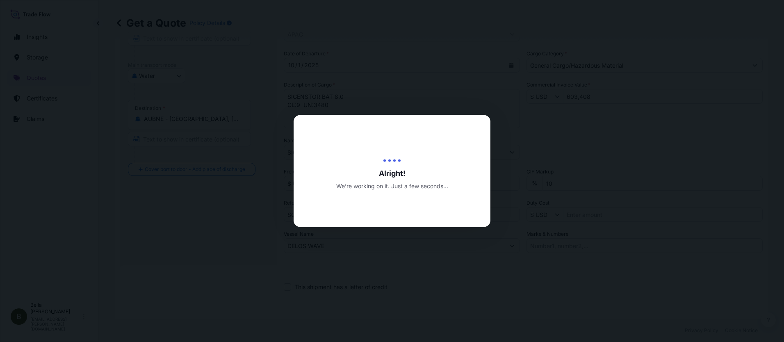
click at [726, 303] on div at bounding box center [392, 171] width 784 height 342
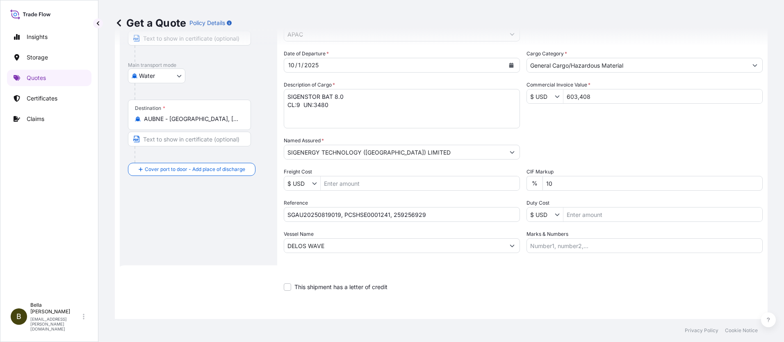
scroll to position [332, 0]
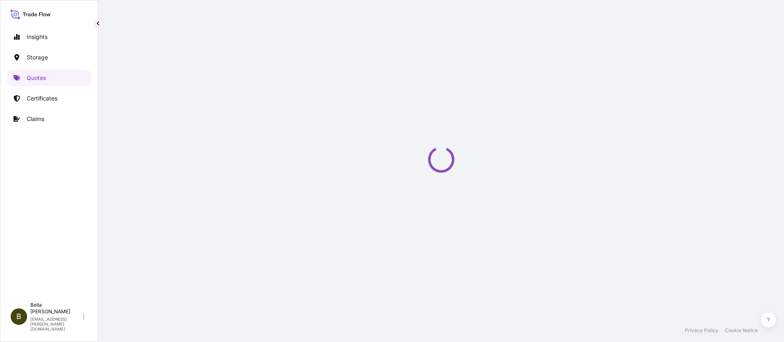
select select "Water"
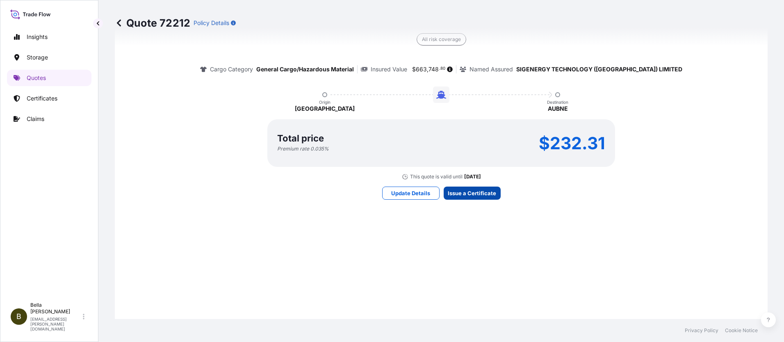
scroll to position [1204, 0]
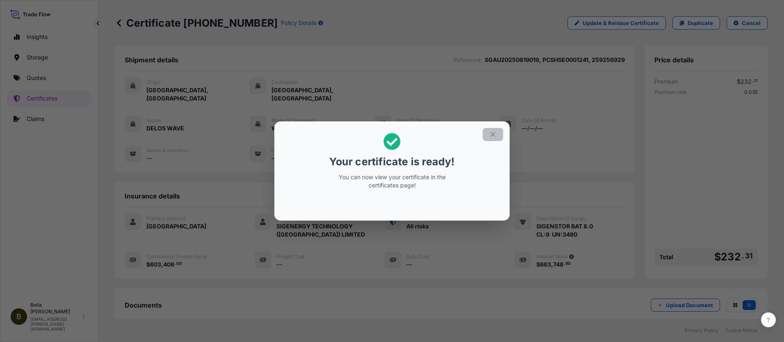
click at [496, 136] on icon "button" at bounding box center [492, 134] width 7 height 7
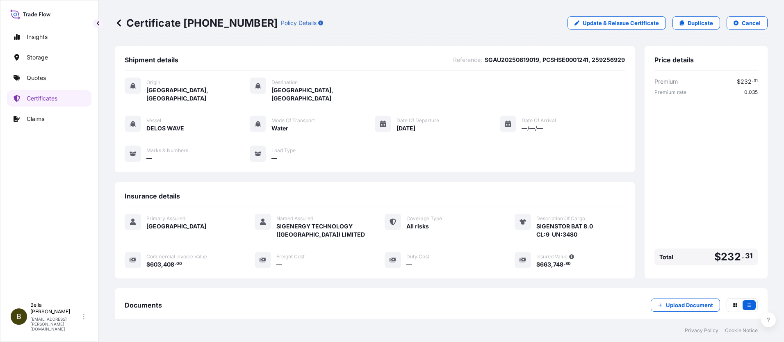
scroll to position [89, 0]
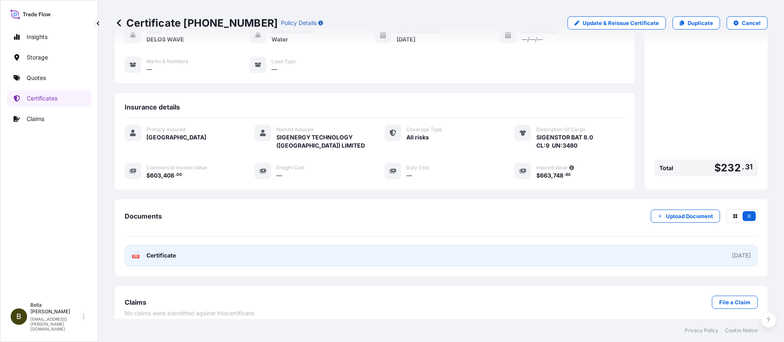
click at [548, 250] on link "PDF Certificate 2025-09-28" at bounding box center [441, 255] width 633 height 21
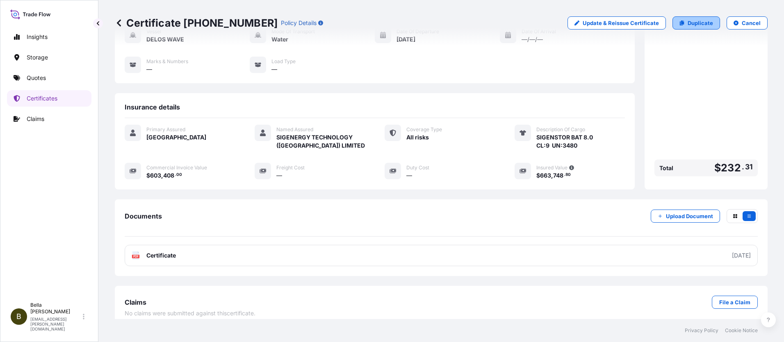
click at [692, 22] on p "Duplicate" at bounding box center [700, 23] width 25 height 8
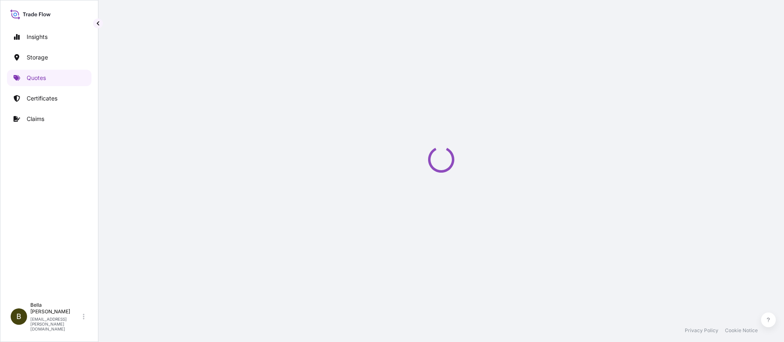
select select "Water"
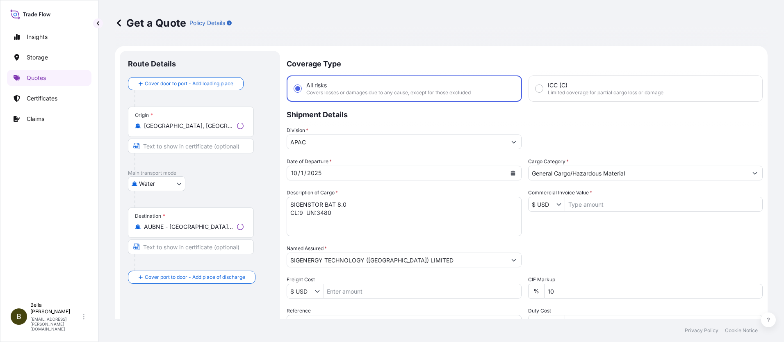
scroll to position [13, 0]
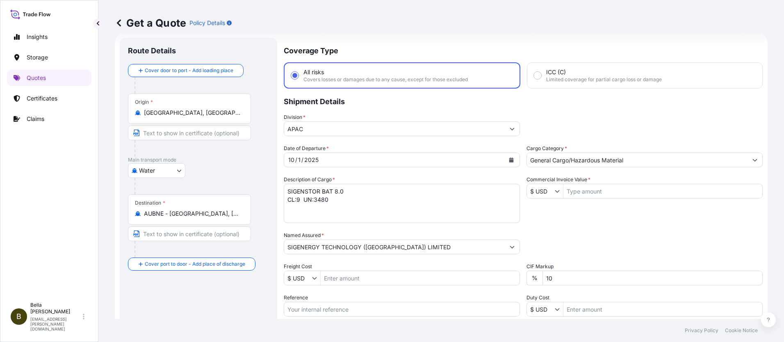
click at [338, 198] on textarea "SIGENSTOR BAT 8.0 CL:9 UN:3480" at bounding box center [402, 203] width 236 height 39
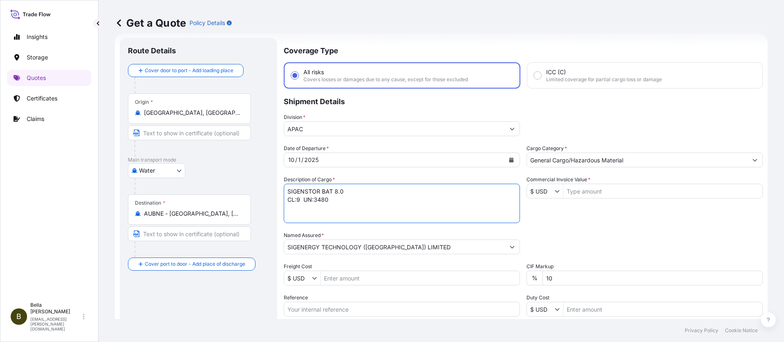
paste textarea "INVTERTER & ACCESSARY"
type textarea "SIGENSTOR BAT 8.0 CL:9 UN:3480 INVTERTER & ACCESSARY"
click at [604, 190] on input "Commercial Invoice Value *" at bounding box center [662, 191] width 199 height 15
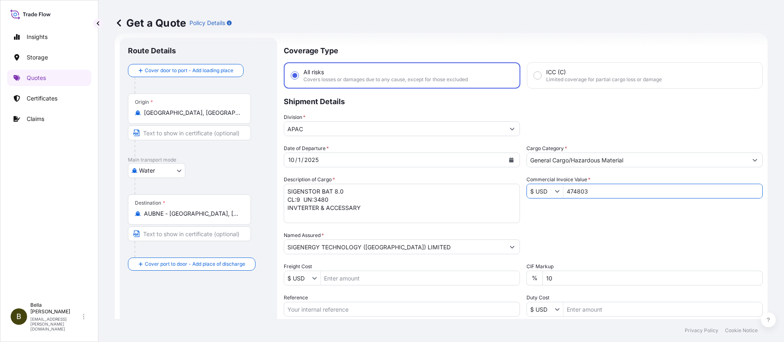
type input "474,803"
click at [577, 235] on div "Packing Category Type to search a container mode Please select a primary mode o…" at bounding box center [645, 242] width 236 height 23
click at [383, 260] on div "Date of Departure * 10 / 1 / 2025 Cargo Category * General Cargo/Hazardous Mate…" at bounding box center [523, 245] width 479 height 203
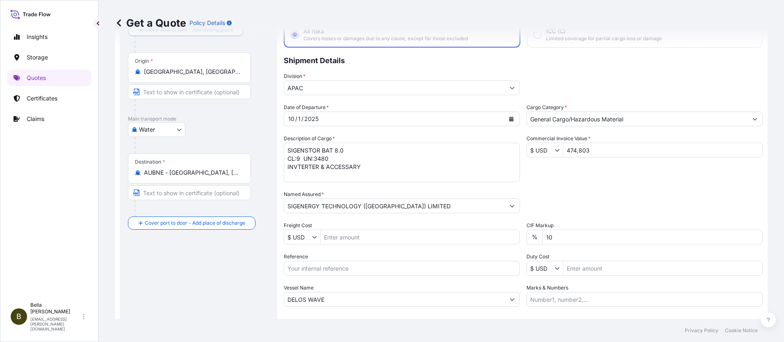
scroll to position [95, 0]
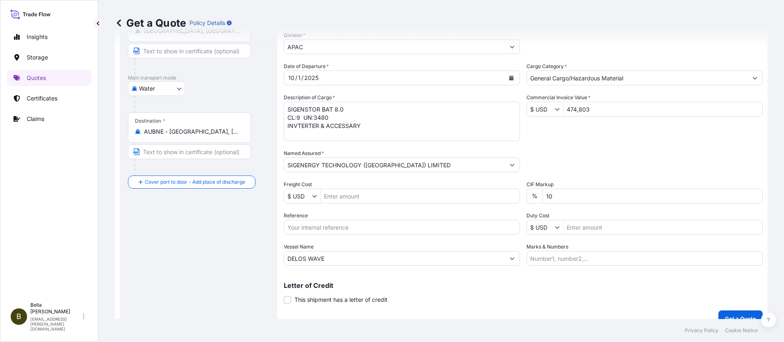
click at [300, 225] on input "Reference" at bounding box center [402, 227] width 236 height 15
paste input "SGAU20250819009"
click at [352, 228] on input "SGAU20250819009," at bounding box center [402, 227] width 236 height 15
paste input "259256724"
click at [431, 225] on input "SGAU20250819009, 259256724, PCSHSE00011" at bounding box center [402, 227] width 236 height 15
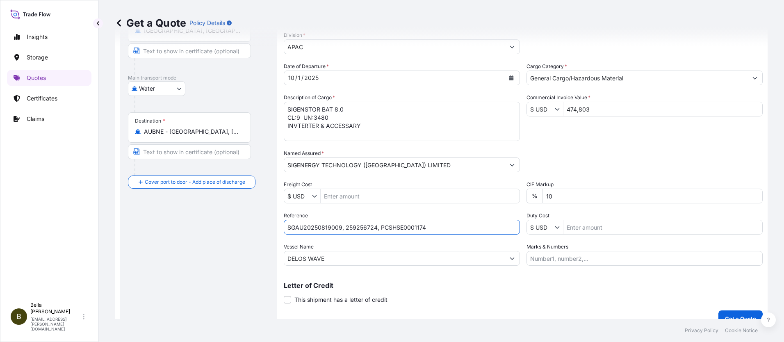
type input "SGAU20250819009, 259256724, PCSHSE0001174"
click at [184, 238] on div "Route Details Cover door to port - Add loading place Place of loading Road / In…" at bounding box center [198, 141] width 141 height 355
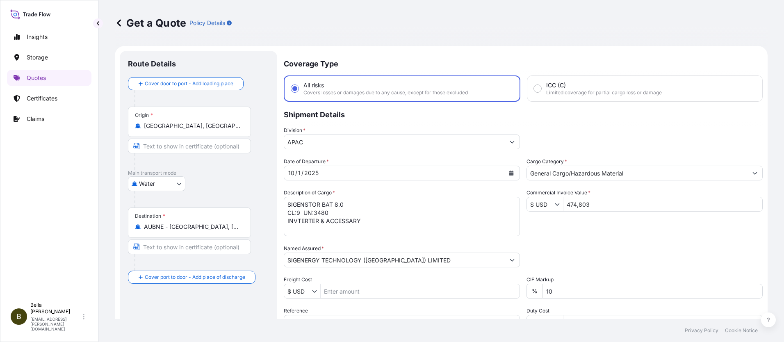
click at [394, 228] on textarea "SIGENSTOR BAT 8.0 CL:9 UN:3480" at bounding box center [402, 216] width 236 height 39
click at [644, 233] on div "Date of Departure * 10 / 1 / 2025 Cargo Category * General Cargo/Hazardous Mate…" at bounding box center [523, 258] width 479 height 203
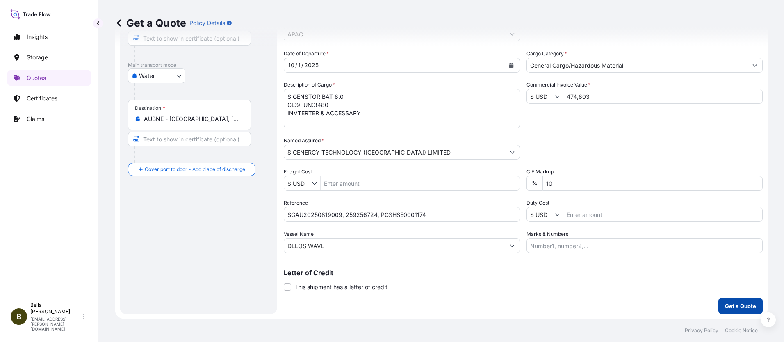
click at [739, 303] on p "Get a Quote" at bounding box center [740, 306] width 31 height 8
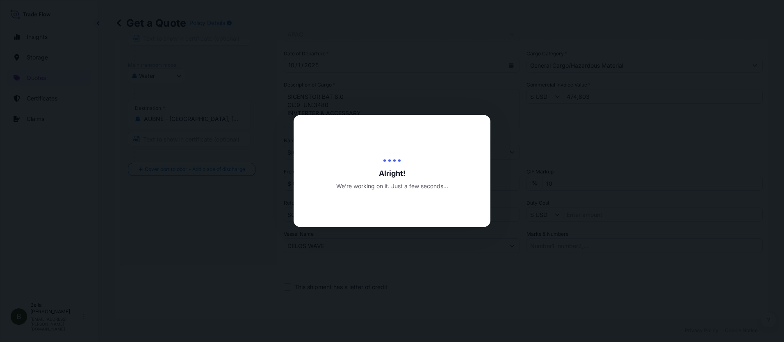
scroll to position [332, 0]
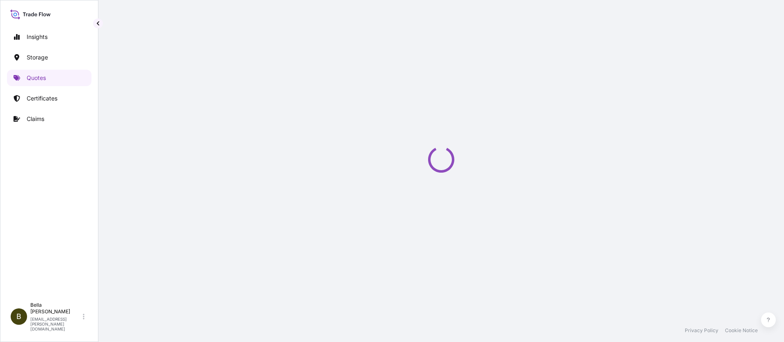
select select "Water"
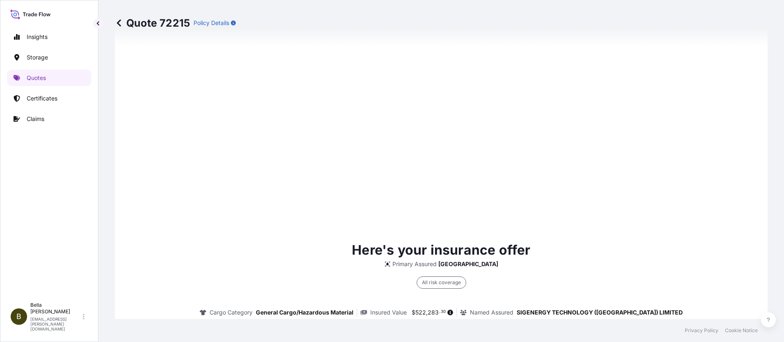
scroll to position [1204, 0]
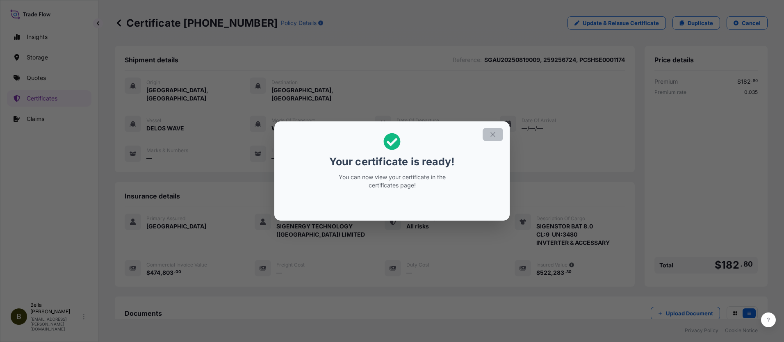
click at [492, 134] on icon "button" at bounding box center [492, 134] width 7 height 7
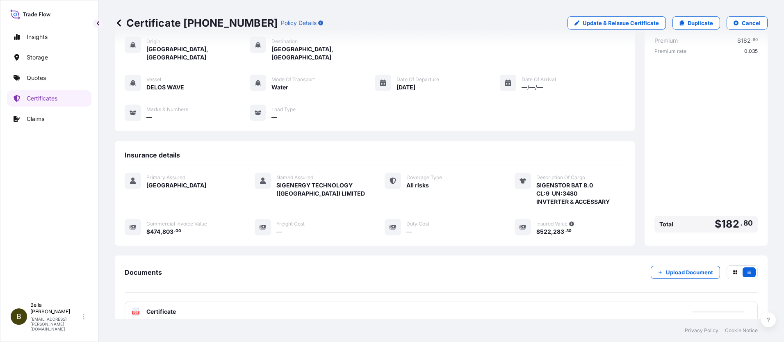
scroll to position [97, 0]
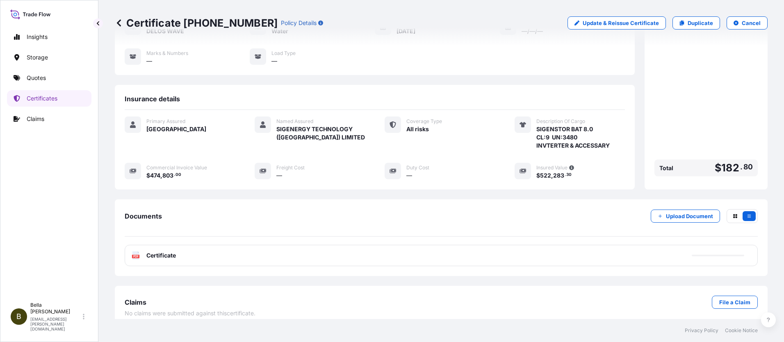
click at [363, 245] on div "PDF Certificate" at bounding box center [441, 255] width 633 height 21
click at [358, 248] on link "PDF Certificate 2025-09-28" at bounding box center [441, 255] width 633 height 21
